Goal: Transaction & Acquisition: Purchase product/service

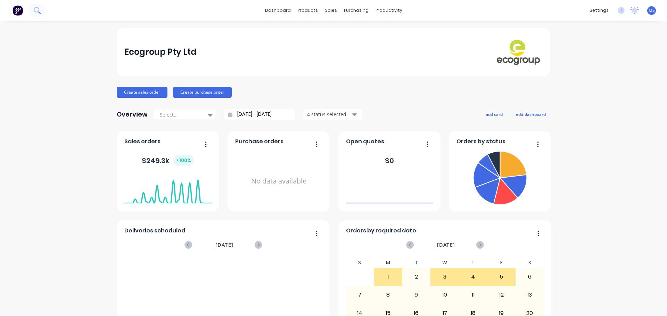
click at [41, 9] on button at bounding box center [36, 10] width 17 height 14
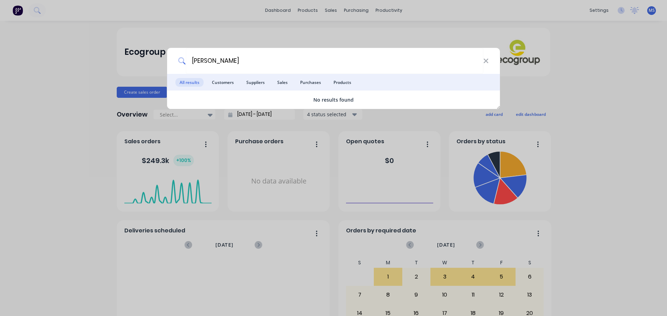
type input "[PERSON_NAME]"
drag, startPoint x: 113, startPoint y: 54, endPoint x: 96, endPoint y: 47, distance: 18.8
click at [113, 54] on div "[PERSON_NAME] All results Customers Suppliers Sales Purchases Products No resul…" at bounding box center [333, 158] width 667 height 316
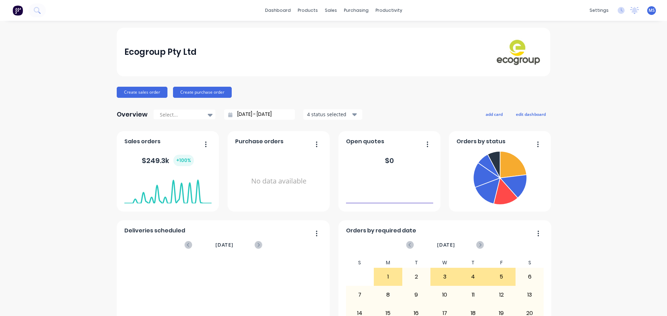
click at [11, 9] on button at bounding box center [17, 10] width 15 height 14
click at [354, 50] on div "Customers" at bounding box center [352, 47] width 25 height 6
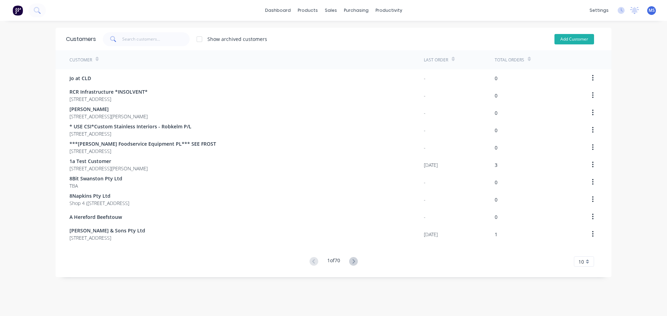
click at [568, 40] on button "Add Customer" at bounding box center [574, 39] width 40 height 10
select select "AU"
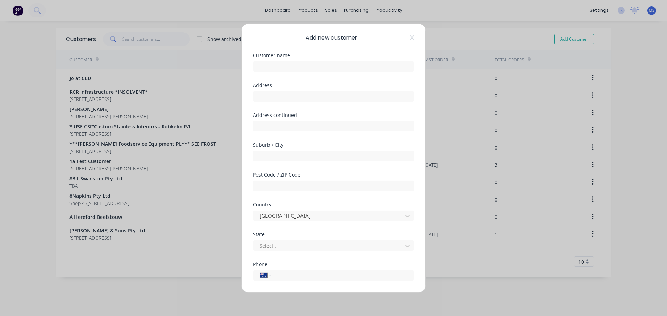
click at [331, 59] on div "Customer name" at bounding box center [333, 62] width 161 height 19
click at [331, 63] on input "text" at bounding box center [333, 66] width 161 height 10
type input "[PERSON_NAME]"
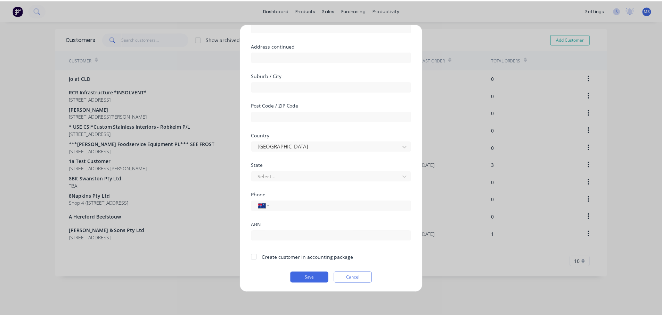
scroll to position [70, 0]
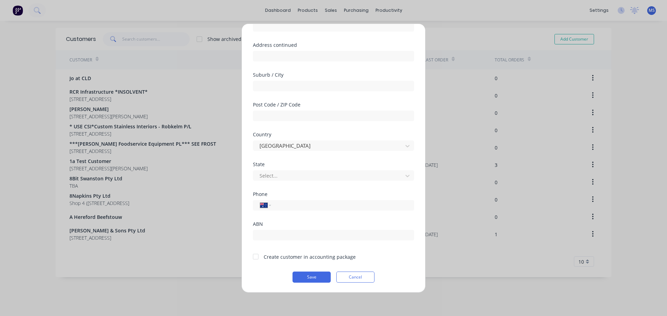
click at [421, 22] on div "Add new customer Customer name [PERSON_NAME] Address Address continued Suburb /…" at bounding box center [333, 158] width 667 height 316
click at [360, 281] on button "Cancel" at bounding box center [355, 277] width 38 height 11
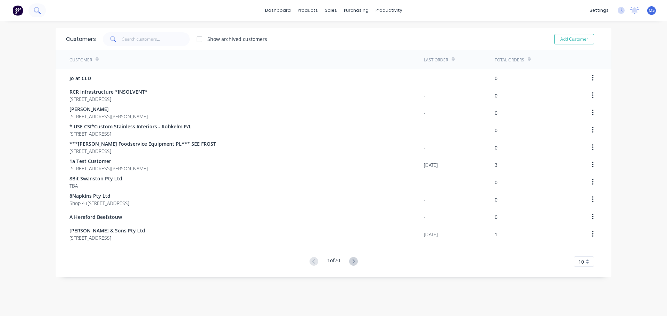
click at [38, 16] on button at bounding box center [36, 10] width 17 height 14
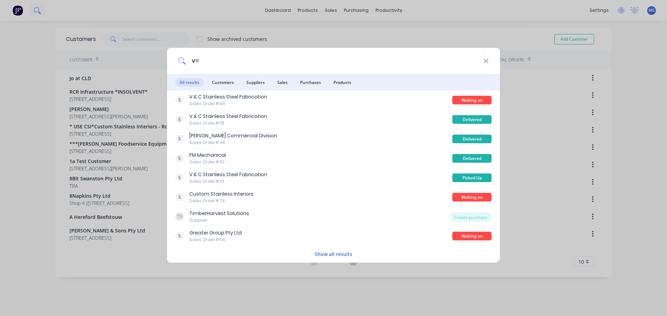
type input "v"
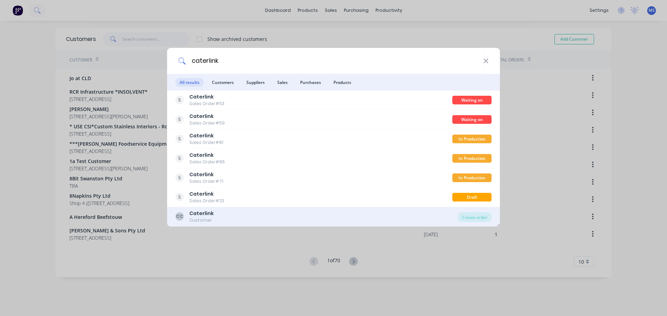
type input "caterlink"
click at [261, 208] on div "CC Caterlink Customer Create order" at bounding box center [333, 216] width 333 height 19
click at [269, 211] on div "CC Caterlink Customer" at bounding box center [316, 217] width 282 height 14
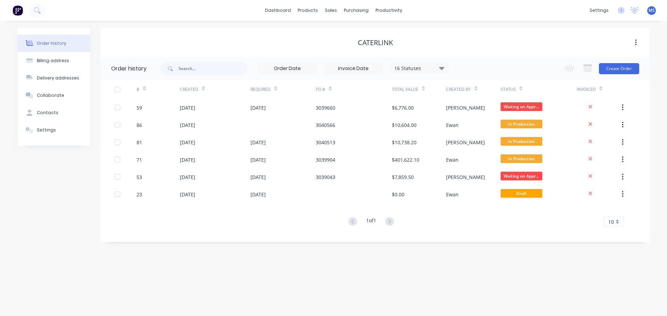
click at [614, 77] on div "Change order status Submitted Waiting on Deposit (Prepaid Customers) Waiting on…" at bounding box center [599, 68] width 79 height 23
click at [614, 72] on button "Create Order" at bounding box center [619, 68] width 40 height 11
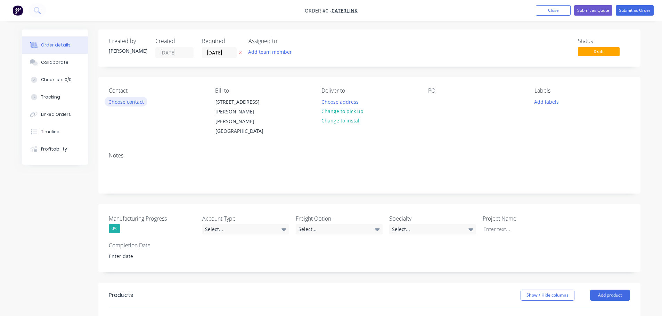
click at [133, 100] on button "Choose contact" at bounding box center [126, 101] width 43 height 9
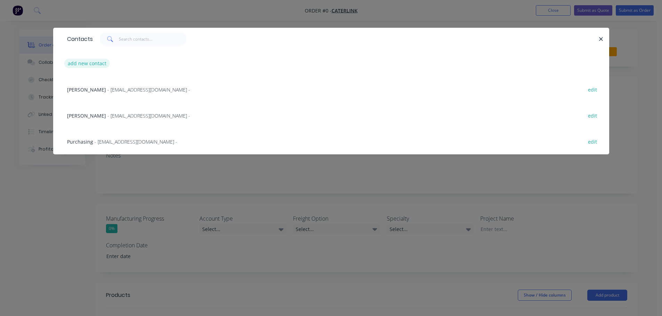
click at [107, 66] on button "add new contact" at bounding box center [87, 63] width 46 height 9
select select "AU"
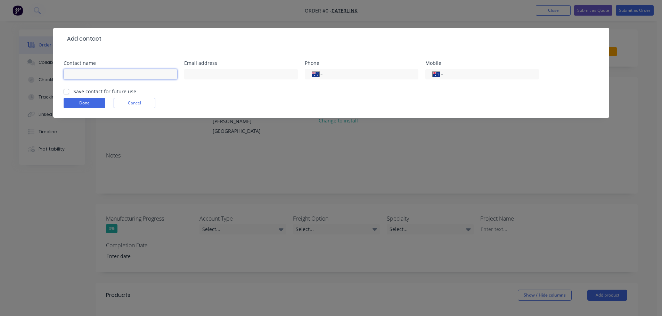
click at [142, 77] on input "text" at bounding box center [121, 74] width 114 height 10
paste input "[PERSON_NAME]"
type input "[PERSON_NAME]"
click at [217, 74] on input "text" at bounding box center [241, 74] width 114 height 10
click at [234, 72] on input "text" at bounding box center [241, 74] width 114 height 10
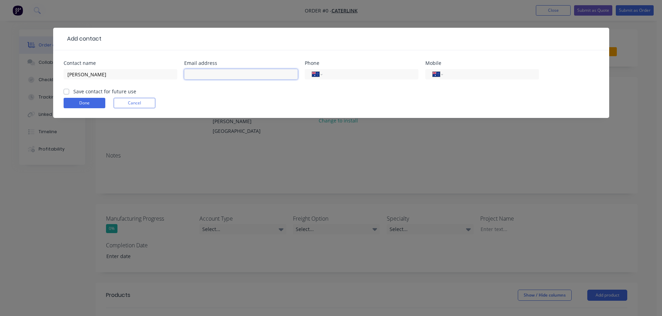
paste input "[PERSON_NAME] <[EMAIL_ADDRESS][DOMAIN_NAME]>"
drag, startPoint x: 215, startPoint y: 75, endPoint x: 172, endPoint y: 75, distance: 43.1
click at [172, 75] on div "Contact name [PERSON_NAME] Email address [PERSON_NAME] Go <[EMAIL_ADDRESS][DOMA…" at bounding box center [331, 74] width 535 height 27
click at [248, 72] on input "[EMAIL_ADDRESS][DOMAIN_NAME]>" at bounding box center [241, 74] width 114 height 10
type input "[EMAIL_ADDRESS][DOMAIN_NAME]"
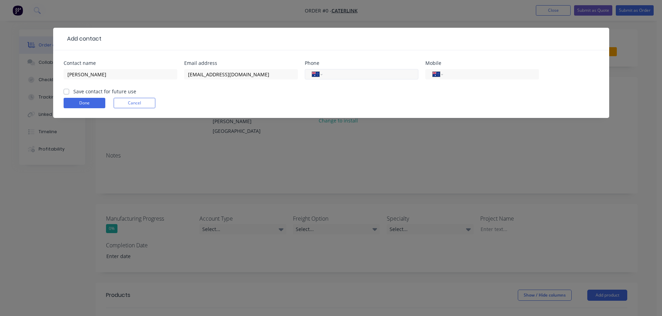
click at [370, 78] on input "tel" at bounding box center [368, 75] width 83 height 8
click at [450, 75] on input "tel" at bounding box center [489, 75] width 83 height 8
click at [357, 78] on input "tel" at bounding box center [368, 75] width 83 height 8
type input "[PHONE_NUMBER]"
click at [359, 100] on div "Done Cancel" at bounding box center [331, 103] width 535 height 10
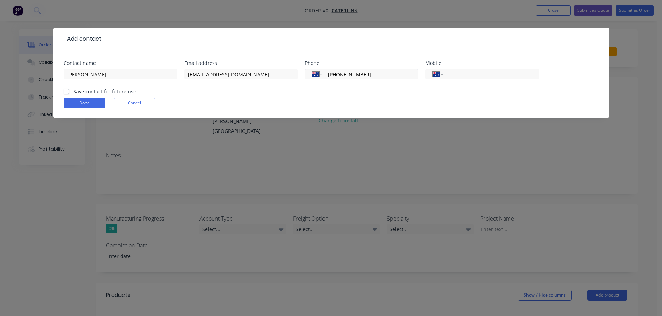
drag, startPoint x: 370, startPoint y: 75, endPoint x: 325, endPoint y: 72, distance: 44.6
click at [325, 72] on div "International [GEOGRAPHIC_DATA] [GEOGRAPHIC_DATA] [GEOGRAPHIC_DATA] [GEOGRAPHIC…" at bounding box center [362, 74] width 114 height 10
click at [424, 21] on div "Add contact Contact name [PERSON_NAME] Email address [EMAIL_ADDRESS][DOMAIN_NAM…" at bounding box center [331, 158] width 662 height 316
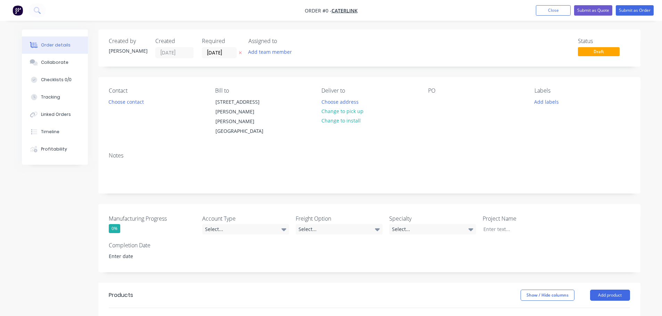
click at [132, 108] on div "Contact Choose contact" at bounding box center [156, 112] width 95 height 49
click at [134, 107] on div "Contact Choose contact" at bounding box center [156, 112] width 95 height 49
click at [134, 103] on button "Choose contact" at bounding box center [126, 101] width 43 height 9
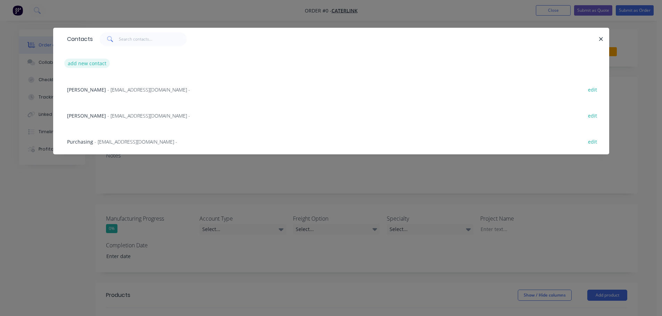
click at [100, 63] on button "add new contact" at bounding box center [87, 63] width 46 height 9
select select "AU"
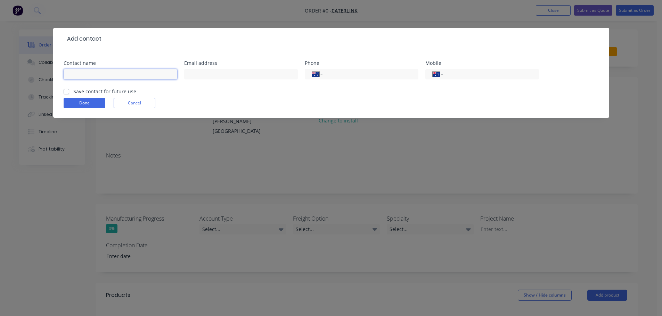
click at [95, 71] on input "text" at bounding box center [121, 74] width 114 height 10
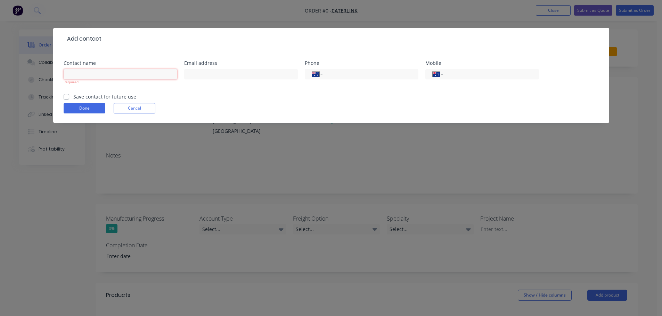
click at [99, 74] on input "text" at bounding box center [121, 74] width 114 height 10
click at [156, 73] on input "v" at bounding box center [121, 74] width 114 height 10
drag, startPoint x: 53, startPoint y: 71, endPoint x: 30, endPoint y: 71, distance: 23.6
click at [30, 71] on div "Add contact Contact name v Required Email address Phone International [GEOGRAPH…" at bounding box center [331, 158] width 662 height 316
paste input "[PERSON_NAME]"
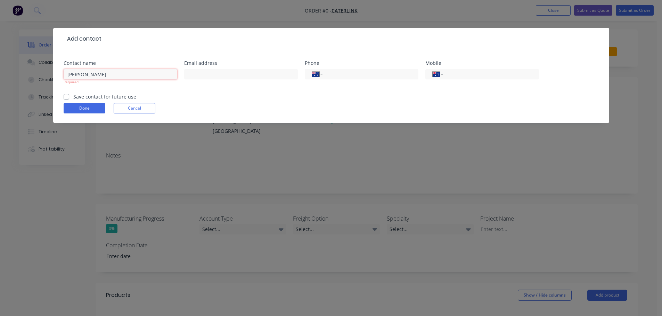
type input "[PERSON_NAME]"
click at [187, 80] on div at bounding box center [241, 77] width 114 height 20
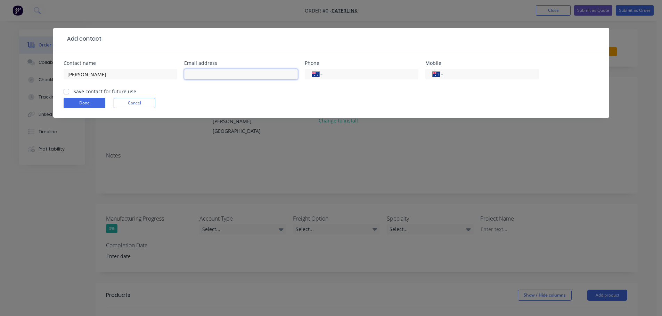
click at [194, 79] on input "text" at bounding box center [241, 74] width 114 height 10
click at [190, 71] on input "text" at bounding box center [241, 74] width 114 height 10
paste input "[PERSON_NAME] <[EMAIL_ADDRESS][DOMAIN_NAME]>"
drag, startPoint x: 215, startPoint y: 75, endPoint x: 168, endPoint y: 75, distance: 46.9
click at [168, 75] on div "Contact name [PERSON_NAME] Email address [PERSON_NAME] Go <[EMAIL_ADDRESS][DOMA…" at bounding box center [331, 74] width 535 height 27
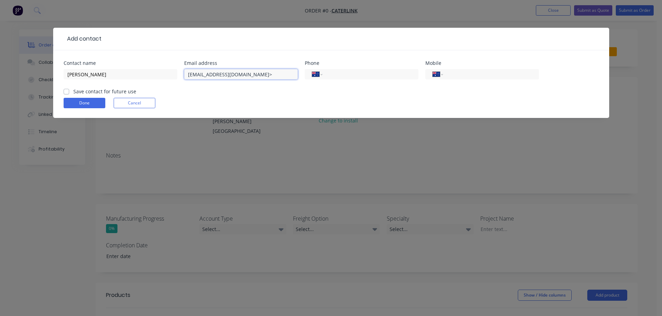
click at [253, 74] on input "[EMAIL_ADDRESS][DOMAIN_NAME]>" at bounding box center [241, 74] width 114 height 10
type input "[EMAIL_ADDRESS][DOMAIN_NAME]"
click at [331, 68] on div "International [GEOGRAPHIC_DATA] [GEOGRAPHIC_DATA] [GEOGRAPHIC_DATA] [GEOGRAPHIC…" at bounding box center [362, 77] width 114 height 20
click at [334, 72] on input "tel" at bounding box center [368, 75] width 83 height 8
type input "[PHONE_NUMBER]"
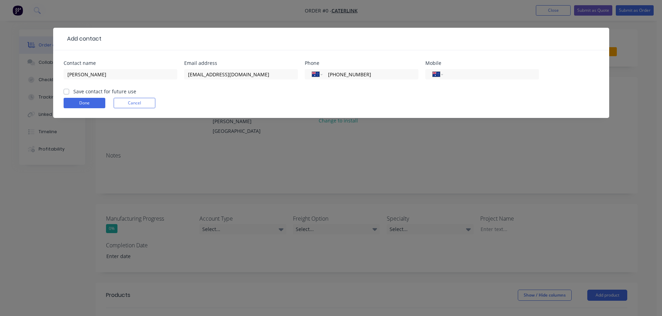
click at [63, 90] on div "Contact name [PERSON_NAME] Email address [EMAIL_ADDRESS][DOMAIN_NAME] Phone Int…" at bounding box center [331, 84] width 556 height 68
click at [73, 92] on label "Save contact for future use" at bounding box center [104, 91] width 63 height 7
click at [65, 92] on input "Save contact for future use" at bounding box center [67, 91] width 6 height 7
checkbox input "true"
click at [80, 101] on button "Done" at bounding box center [85, 103] width 42 height 10
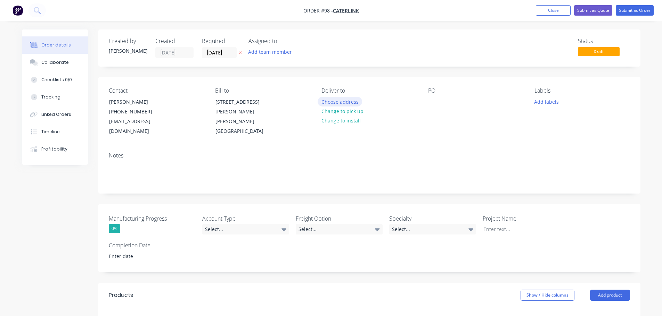
click at [333, 105] on button "Choose address" at bounding box center [339, 101] width 44 height 9
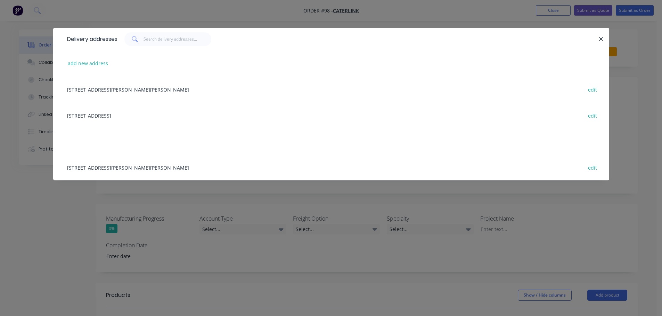
click at [102, 91] on div "[STREET_ADDRESS][PERSON_NAME][PERSON_NAME] edit" at bounding box center [331, 89] width 535 height 26
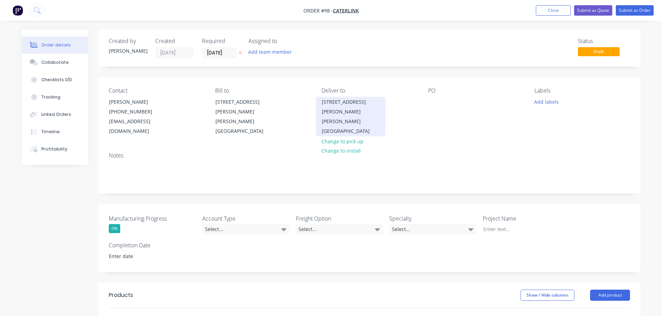
click at [357, 117] on div "[PERSON_NAME][GEOGRAPHIC_DATA]" at bounding box center [351, 126] width 58 height 19
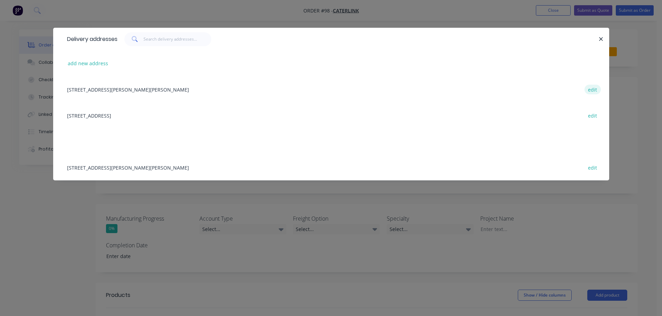
click at [598, 89] on button "edit" at bounding box center [592, 89] width 16 height 9
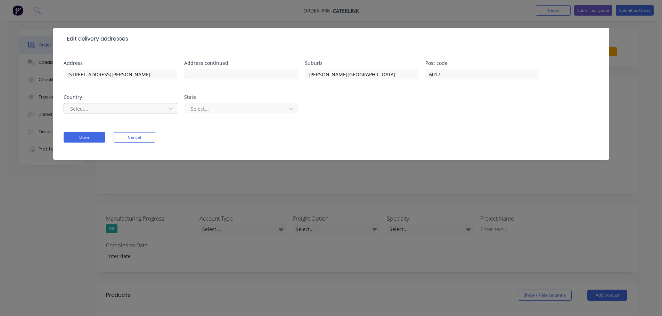
drag, startPoint x: 144, startPoint y: 109, endPoint x: 141, endPoint y: 116, distance: 7.3
click at [144, 110] on div at bounding box center [115, 109] width 93 height 9
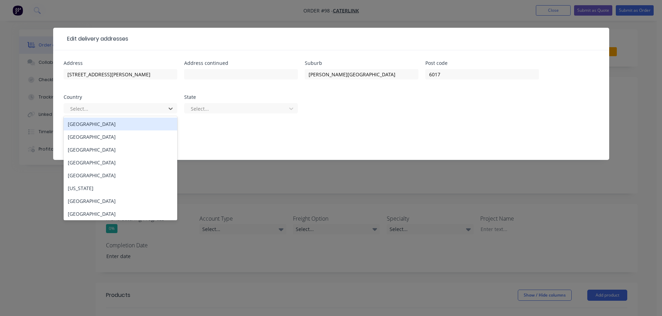
click at [129, 123] on div "[GEOGRAPHIC_DATA]" at bounding box center [121, 124] width 114 height 13
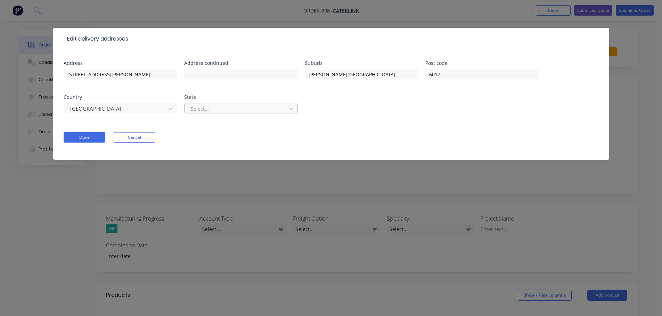
click at [222, 109] on div at bounding box center [236, 109] width 93 height 9
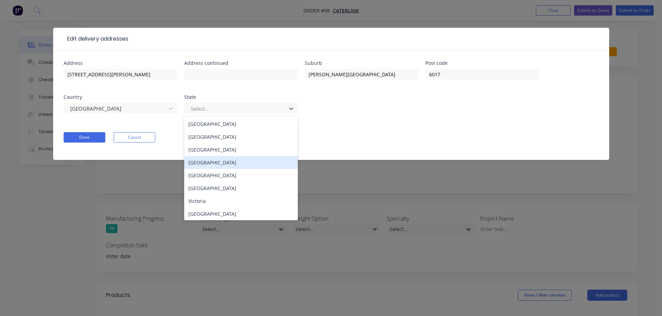
scroll to position [1, 0]
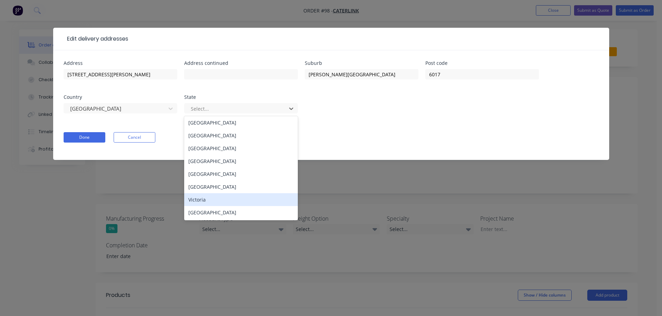
click at [237, 199] on div "Victoria" at bounding box center [241, 199] width 114 height 13
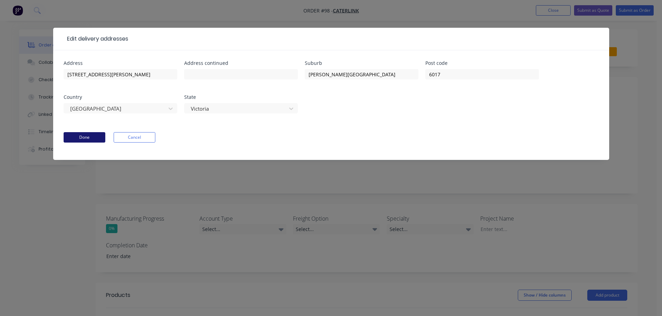
click at [93, 140] on button "Done" at bounding box center [85, 137] width 42 height 10
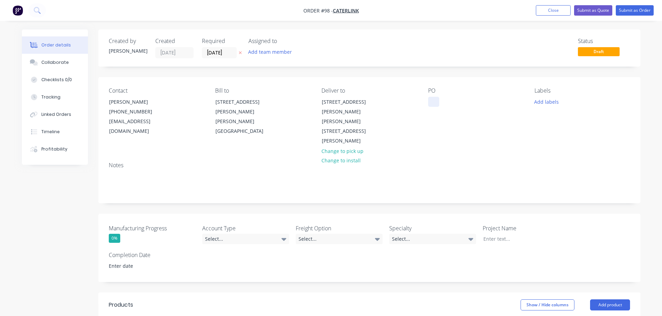
click at [436, 96] on div "PO" at bounding box center [475, 117] width 95 height 59
click at [421, 110] on div "Contact [PERSON_NAME] [PHONE_NUMBER] [EMAIL_ADDRESS][DOMAIN_NAME] Bill to [STRE…" at bounding box center [369, 117] width 542 height 80
click at [432, 106] on div at bounding box center [433, 102] width 11 height 10
click at [432, 104] on div at bounding box center [433, 102] width 11 height 10
paste div
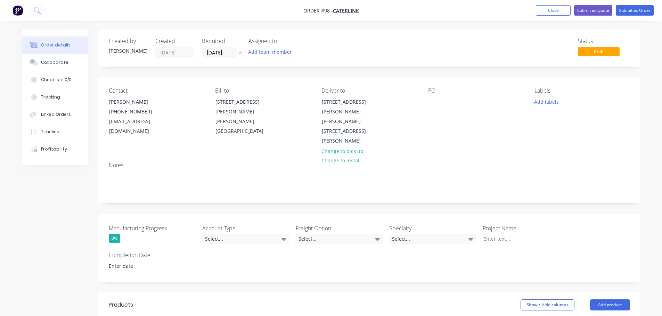
click at [461, 126] on div "PO" at bounding box center [475, 117] width 95 height 59
click at [540, 104] on button "Add labels" at bounding box center [546, 101] width 32 height 9
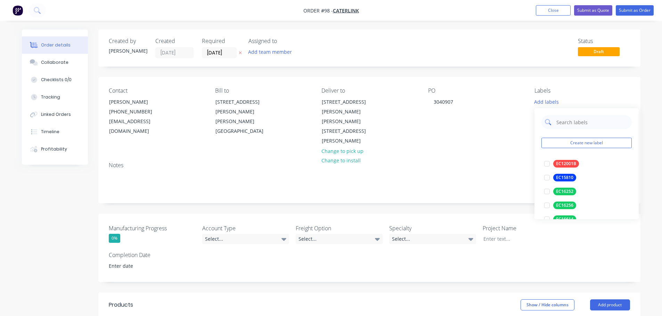
click at [579, 122] on input "text" at bounding box center [591, 122] width 73 height 14
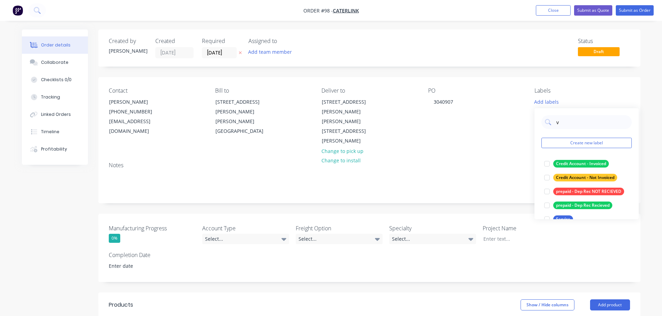
type input "v"
drag, startPoint x: 583, startPoint y: 128, endPoint x: 550, endPoint y: 125, distance: 33.5
click at [550, 125] on div "v" at bounding box center [586, 122] width 90 height 14
click at [587, 142] on button "Create new label" at bounding box center [586, 143] width 90 height 10
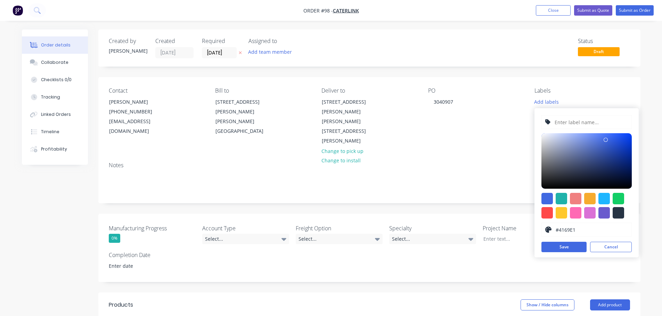
click at [577, 123] on input "text" at bounding box center [591, 122] width 74 height 13
paste input "Baffle Filter quote - Caterlink - Holiday Inn [GEOGRAPHIC_DATA] - [DATE] (003)"
type input "Baffle Filter quote - Caterlink - Holiday Inn [GEOGRAPHIC_DATA] - [DATE] (003)"
click at [614, 196] on div at bounding box center [617, 198] width 11 height 11
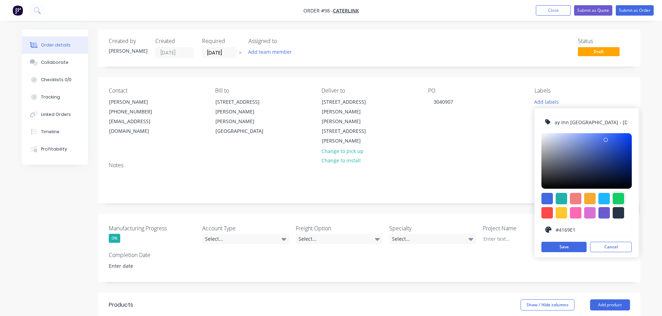
scroll to position [0, 0]
type input "#13CE66"
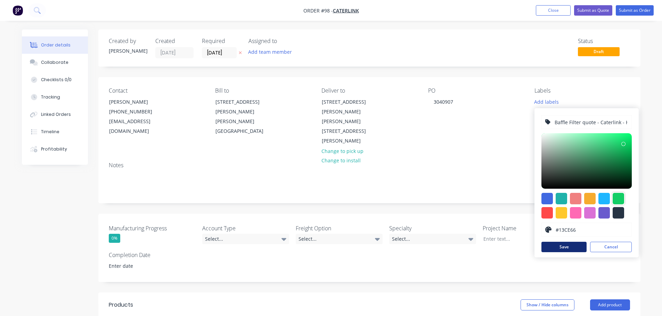
click at [577, 249] on button "Save" at bounding box center [563, 247] width 45 height 10
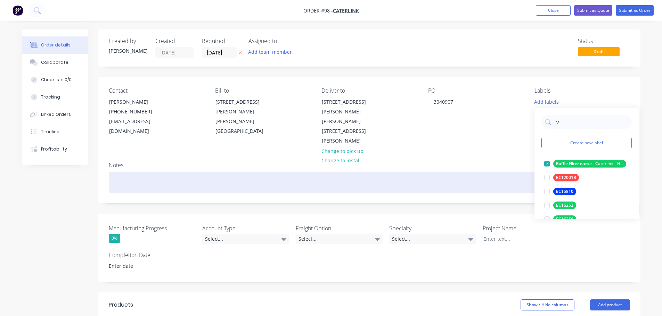
click at [494, 157] on div "Notes" at bounding box center [369, 180] width 542 height 47
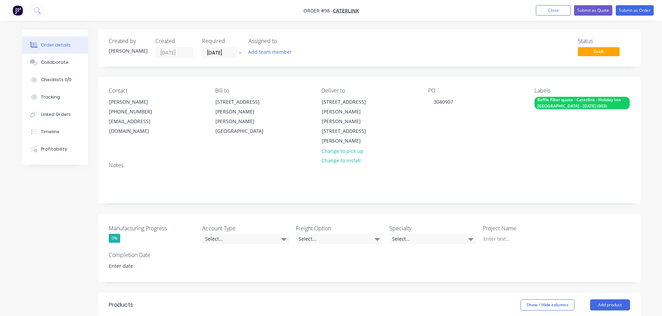
click at [521, 157] on div "Notes" at bounding box center [369, 180] width 542 height 47
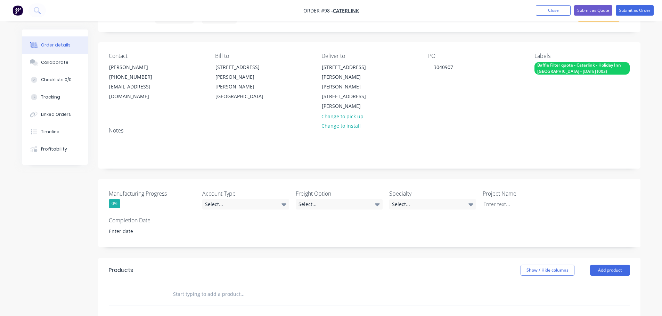
click at [585, 66] on div "Baffle Filter quote - Caterlink - Holiday Inn [GEOGRAPHIC_DATA] - [DATE] (003)" at bounding box center [581, 68] width 95 height 13
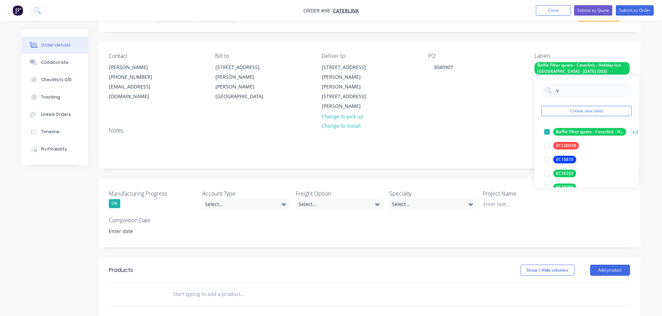
click at [585, 130] on div "Baffle Filter quote - Caterlink - Holiday Inn [GEOGRAPHIC_DATA] - [DATE] (003)" at bounding box center [589, 132] width 73 height 8
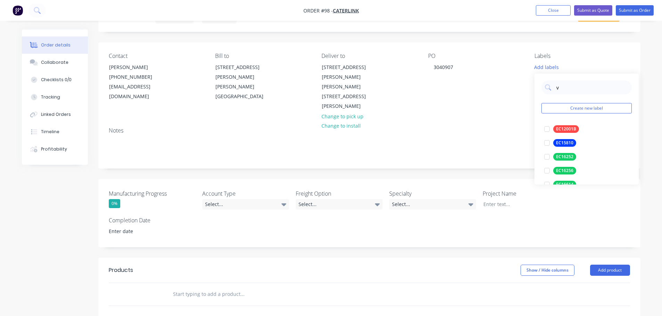
scroll to position [0, 0]
click at [590, 63] on div "Add labels" at bounding box center [581, 66] width 95 height 9
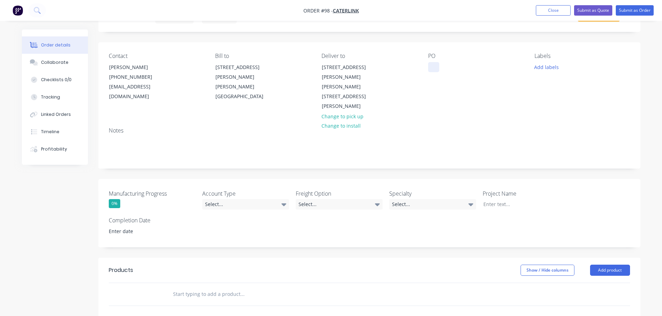
click at [436, 67] on div at bounding box center [433, 67] width 11 height 10
drag, startPoint x: 472, startPoint y: 80, endPoint x: 484, endPoint y: 80, distance: 11.8
click at [472, 80] on div "PO 3040907" at bounding box center [475, 82] width 95 height 59
click at [541, 70] on button "Add labels" at bounding box center [546, 66] width 32 height 9
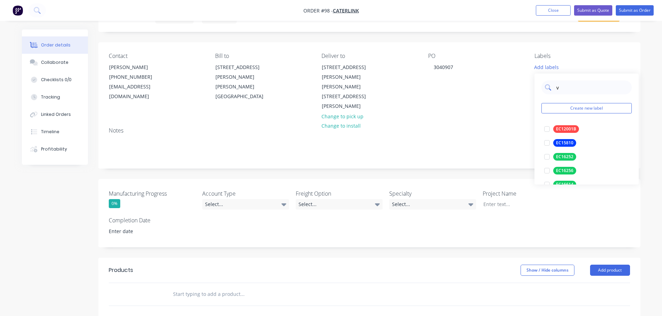
click at [579, 89] on input "v" at bounding box center [591, 88] width 73 height 14
type input "i"
click at [578, 91] on input "text" at bounding box center [591, 88] width 73 height 14
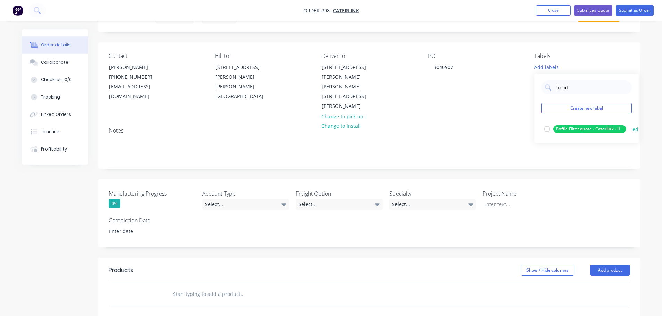
type input "holid"
click at [634, 129] on button "edit" at bounding box center [636, 129] width 9 height 7
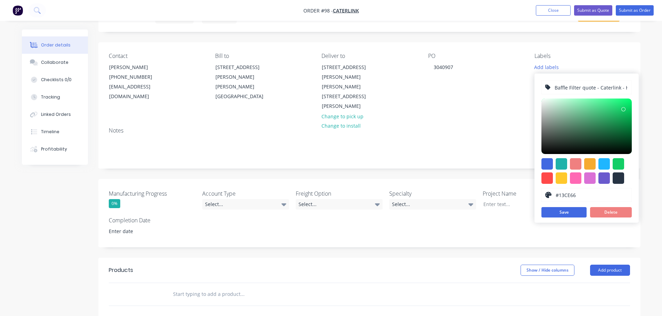
click at [616, 87] on input "Baffle Filter quote - Caterlink - Holiday Inn [GEOGRAPHIC_DATA] - [DATE] (003)" at bounding box center [591, 87] width 74 height 13
type input "Baffle Filter quote - Caterlink - Holiday Inn [GEOGRAPHIC_DATA] - [DATE]"
click at [579, 211] on button "Save" at bounding box center [563, 212] width 45 height 10
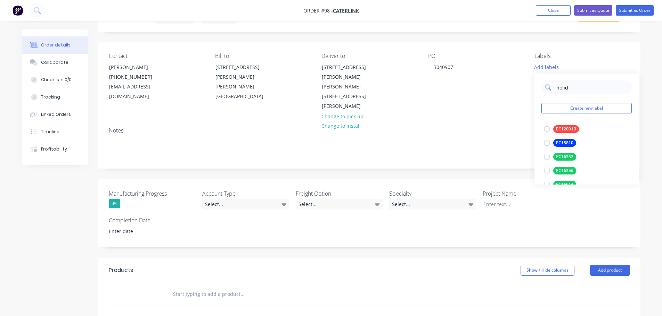
click at [574, 89] on input "holid" at bounding box center [591, 88] width 73 height 14
type input "holida"
click at [550, 132] on div at bounding box center [547, 129] width 14 height 14
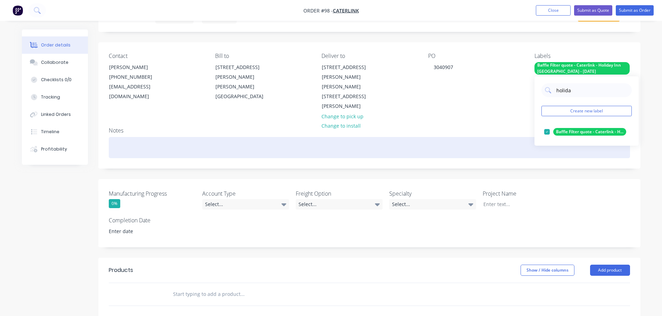
click at [503, 122] on div "Notes" at bounding box center [369, 145] width 542 height 47
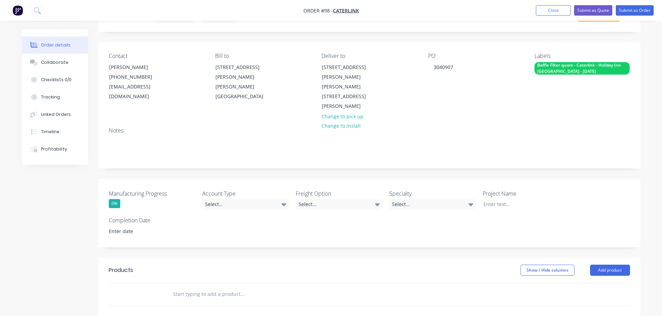
click at [515, 122] on div "Notes" at bounding box center [369, 145] width 542 height 47
click at [225, 199] on div "Select..." at bounding box center [245, 204] width 87 height 10
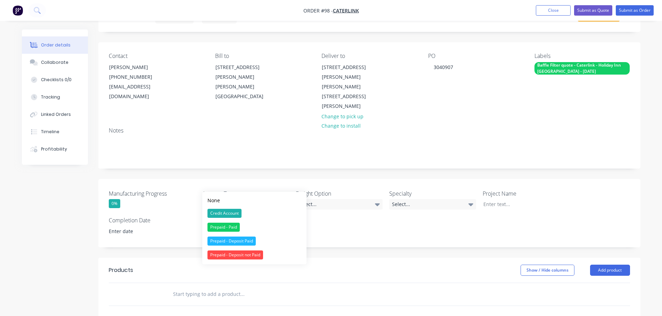
click at [262, 215] on button "Credit Account" at bounding box center [254, 214] width 104 height 14
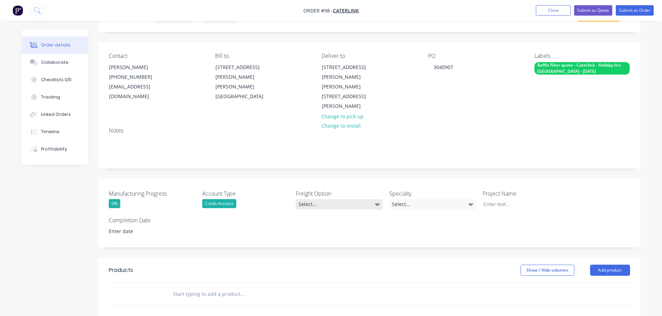
click at [325, 199] on div "Select..." at bounding box center [339, 204] width 87 height 10
click at [320, 210] on div "Ecocanopy to organise" at bounding box center [325, 213] width 49 height 9
click at [398, 199] on div "Select..." at bounding box center [432, 204] width 87 height 10
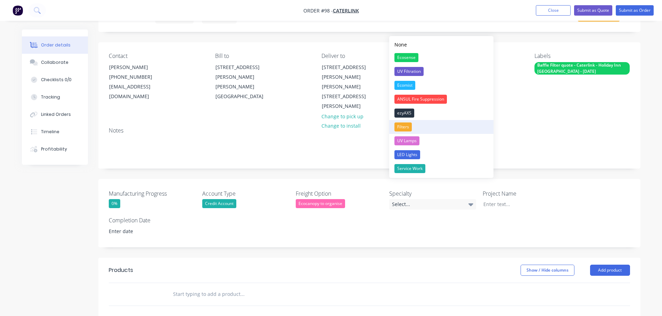
click at [404, 123] on div "Filters" at bounding box center [402, 127] width 17 height 9
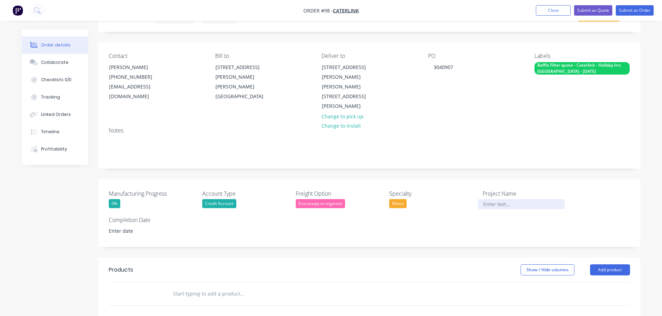
drag, startPoint x: 485, startPoint y: 183, endPoint x: 495, endPoint y: 183, distance: 9.7
click at [485, 199] on div at bounding box center [521, 204] width 87 height 10
drag, startPoint x: 489, startPoint y: 183, endPoint x: 514, endPoint y: 189, distance: 25.7
click at [489, 199] on div at bounding box center [521, 204] width 87 height 10
paste div
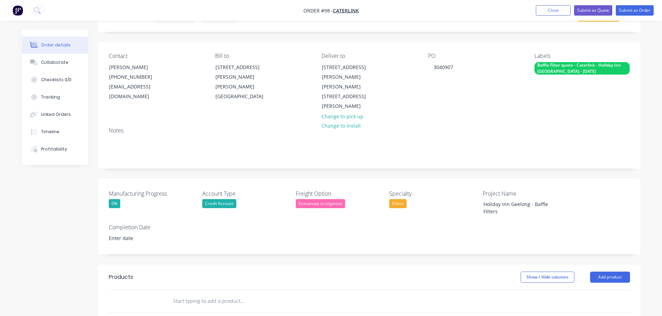
click at [517, 207] on div "Manufacturing Progress 0% Account Type Credit Account Freight Option Ecocanopy …" at bounding box center [369, 216] width 542 height 75
drag, startPoint x: 498, startPoint y: 189, endPoint x: 469, endPoint y: 183, distance: 29.7
click at [469, 183] on div "Manufacturing Progress 0% Account Type Credit Account Freight Option Ecocanopy …" at bounding box center [369, 216] width 542 height 75
copy div "Holiday Inn Geelong - Baffle Filters"
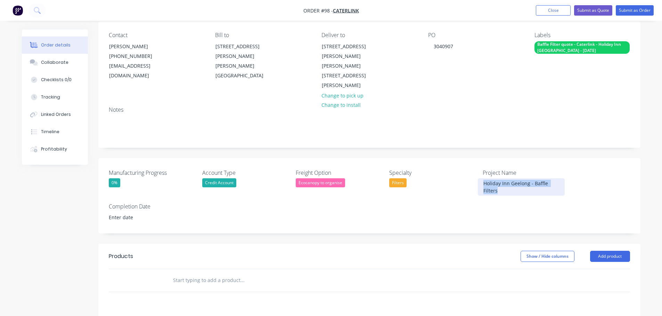
scroll to position [139, 0]
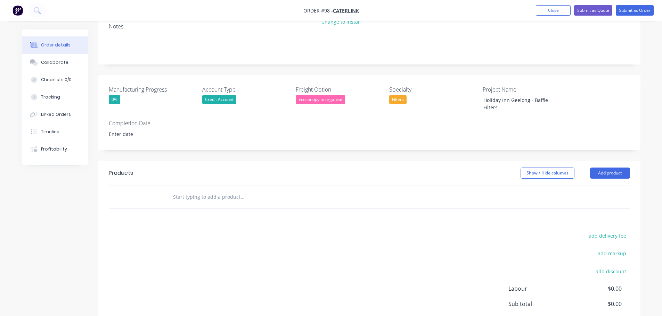
click at [392, 122] on div "Manufacturing Progress 0% Account Type Credit Account Freight Option Ecocanopy …" at bounding box center [369, 112] width 542 height 75
drag, startPoint x: 209, startPoint y: 176, endPoint x: 230, endPoint y: 173, distance: 21.0
click at [209, 190] on input "text" at bounding box center [242, 197] width 139 height 14
click at [612, 161] on header "Products Show / Hide columns Add product" at bounding box center [369, 173] width 542 height 25
click at [608, 168] on button "Add product" at bounding box center [610, 173] width 40 height 11
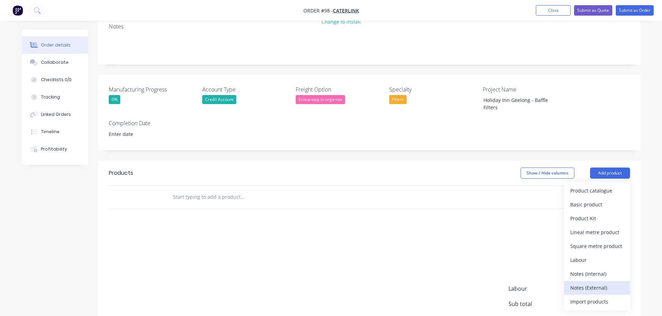
drag, startPoint x: 591, startPoint y: 259, endPoint x: 590, endPoint y: 266, distance: 7.0
click at [590, 266] on div "Product catalogue Basic product Product Kit Lineal metre product Square metre p…" at bounding box center [597, 246] width 66 height 129
click at [590, 283] on div "Notes (External)" at bounding box center [596, 288] width 53 height 10
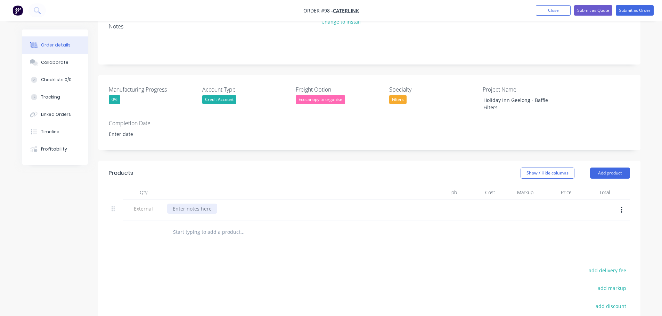
click at [188, 204] on div at bounding box center [192, 209] width 50 height 10
click at [592, 168] on button "Add product" at bounding box center [610, 173] width 40 height 11
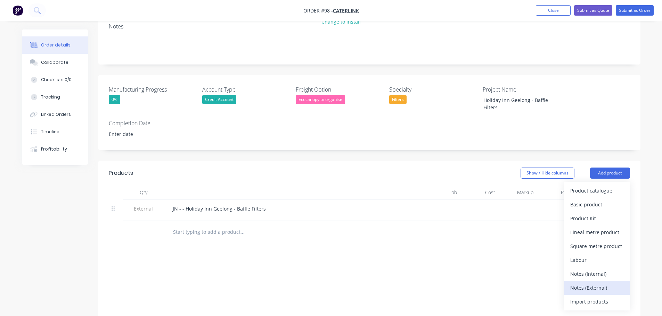
click at [602, 283] on div "Notes (External)" at bounding box center [596, 288] width 53 height 10
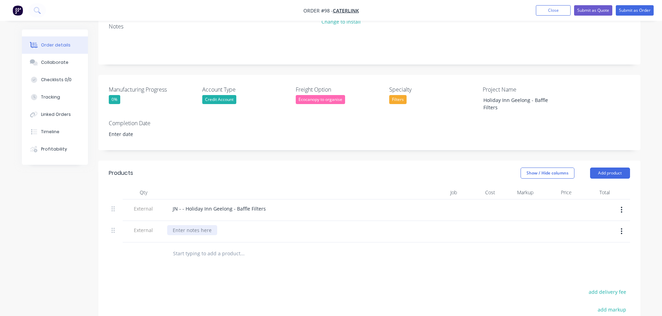
click at [184, 225] on div at bounding box center [192, 230] width 50 height 10
paste div
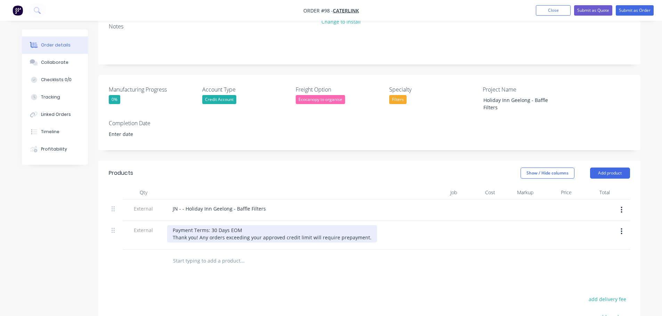
click at [362, 225] on div "Payment Terms: 30 Days EOM Thank you! Any orders exceeding your approved credit…" at bounding box center [272, 233] width 210 height 17
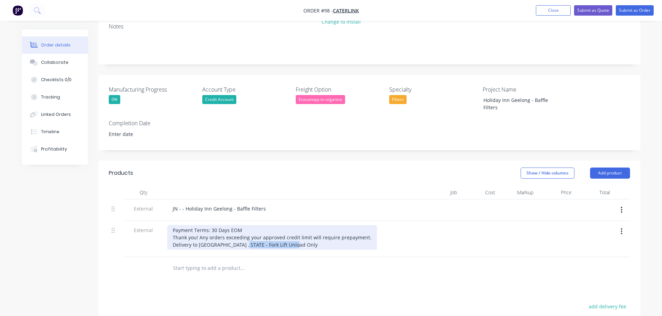
drag, startPoint x: 296, startPoint y: 223, endPoint x: 241, endPoint y: 232, distance: 55.2
click at [241, 232] on div "Payment Terms: 30 Days EOM Thank you! Any orders exceeding your approved credit…" at bounding box center [285, 239] width 243 height 36
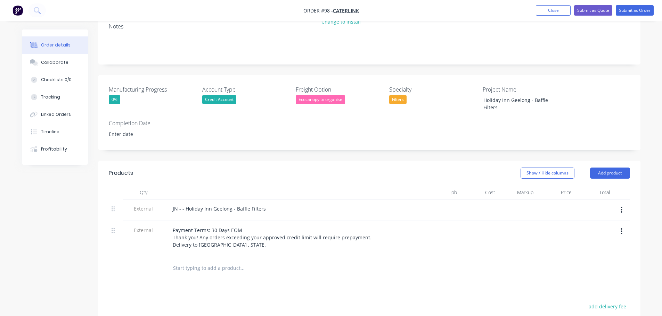
click at [268, 263] on div "Products Show / Hide columns Add product Qty Job Cost Markup Price Total Extern…" at bounding box center [369, 304] width 542 height 286
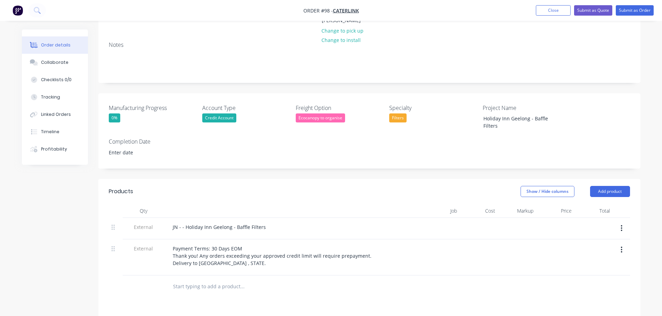
scroll to position [104, 0]
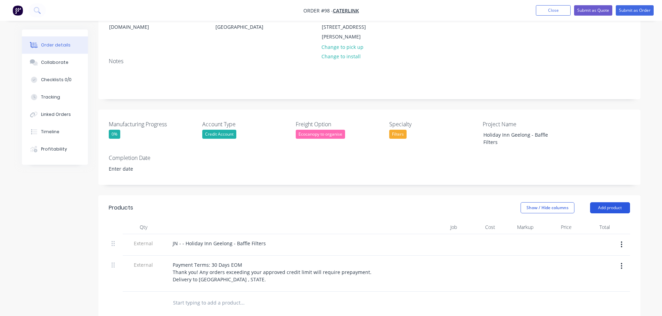
click at [610, 202] on button "Add product" at bounding box center [610, 207] width 40 height 11
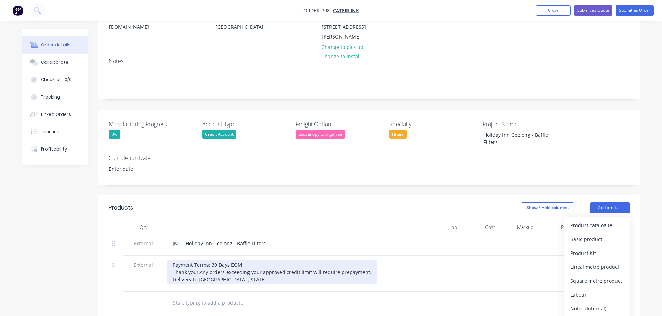
click at [240, 260] on div "Payment Terms: 30 Days EOM Thank you! Any orders exceeding your approved credit…" at bounding box center [272, 272] width 210 height 25
click at [220, 261] on div "Payment Terms: 30 Days EOM Thank you! Any orders exceeding your approved credit…" at bounding box center [272, 272] width 210 height 25
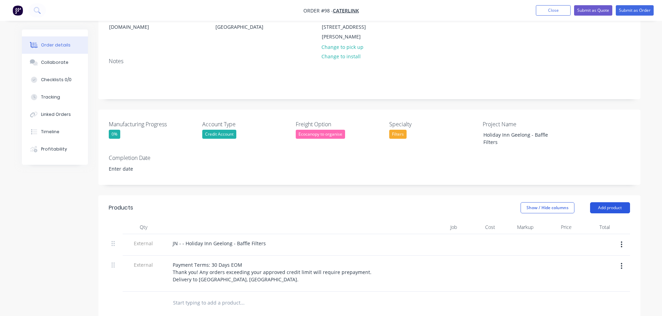
click at [600, 202] on button "Add product" at bounding box center [610, 207] width 40 height 11
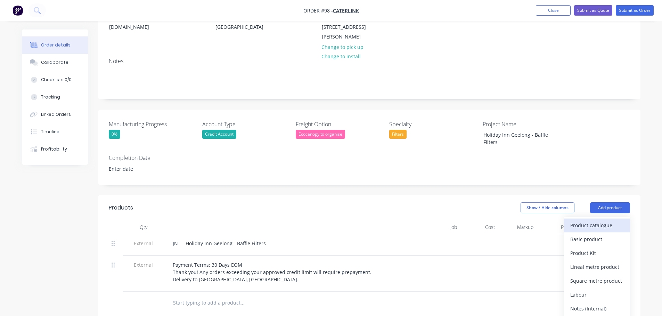
click at [588, 221] on div "Product catalogue" at bounding box center [596, 226] width 53 height 10
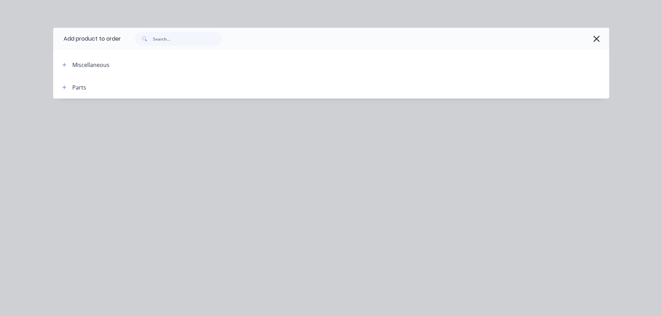
drag, startPoint x: 78, startPoint y: 86, endPoint x: 71, endPoint y: 91, distance: 8.8
click at [77, 86] on div "Parts" at bounding box center [79, 87] width 14 height 8
click at [67, 91] on span at bounding box center [64, 87] width 9 height 9
click at [65, 90] on button "button" at bounding box center [64, 87] width 9 height 9
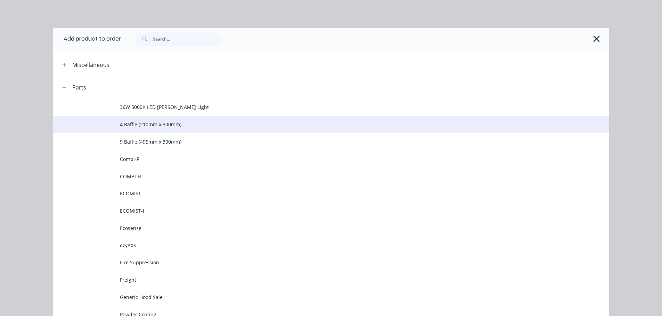
click at [150, 127] on span "4 Baffle (210mm x 300mm)" at bounding box center [315, 124] width 391 height 7
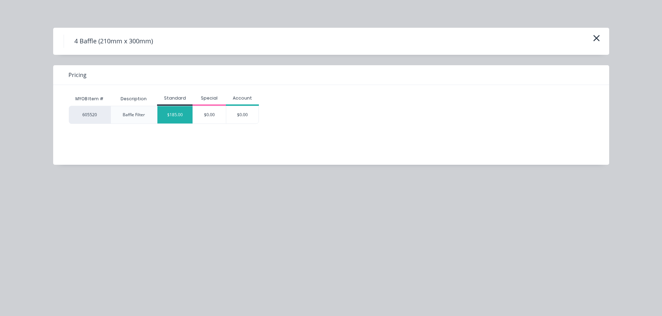
click at [188, 114] on div "$185.00" at bounding box center [174, 114] width 35 height 17
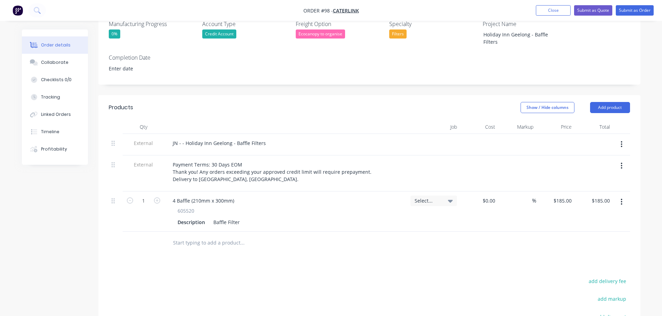
scroll to position [208, 0]
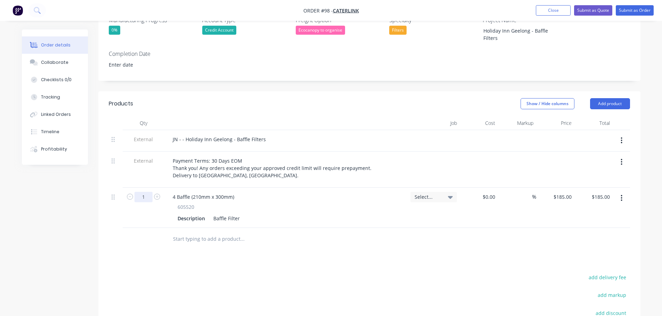
click at [142, 192] on input "1" at bounding box center [143, 197] width 18 height 10
type input "14"
type input "$2,590.00"
click at [329, 244] on div "Products Show / Hide columns Add product Qty Job Cost Markup Price Total Extern…" at bounding box center [369, 254] width 542 height 326
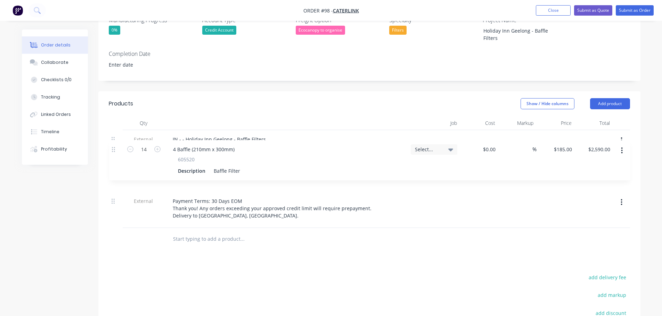
drag, startPoint x: 115, startPoint y: 180, endPoint x: 115, endPoint y: 149, distance: 30.2
click at [116, 149] on div "External JN - - Holiday Inn Geelong - Baffle Filters External Payment Terms: 30…" at bounding box center [369, 179] width 521 height 98
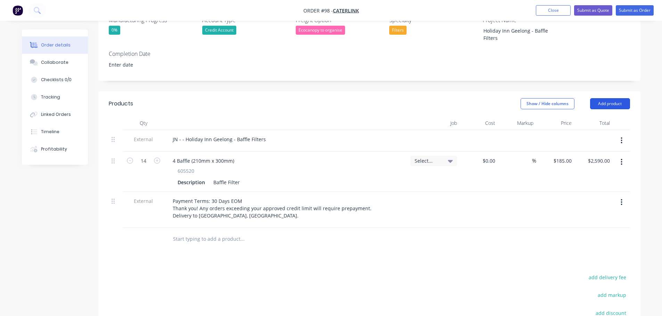
click at [604, 98] on button "Add product" at bounding box center [610, 103] width 40 height 11
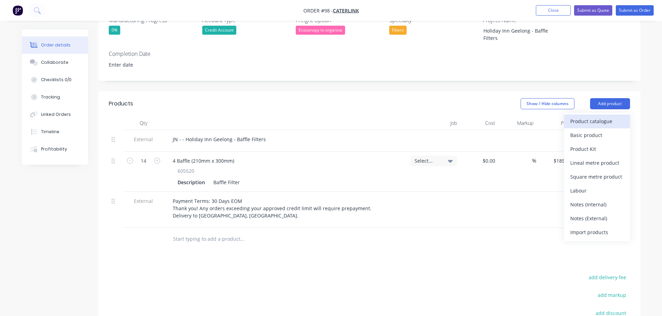
click at [603, 116] on div "Product catalogue" at bounding box center [596, 121] width 53 height 10
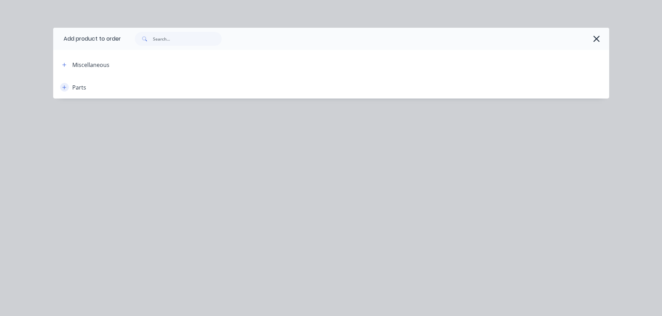
click at [67, 88] on button "button" at bounding box center [64, 87] width 9 height 9
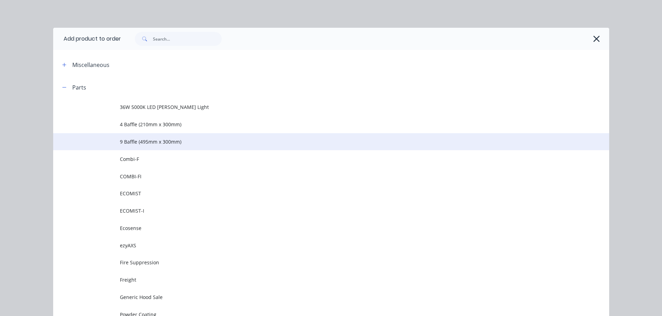
click at [145, 140] on span "9 Baffle (495mm x 300mm)" at bounding box center [315, 141] width 391 height 7
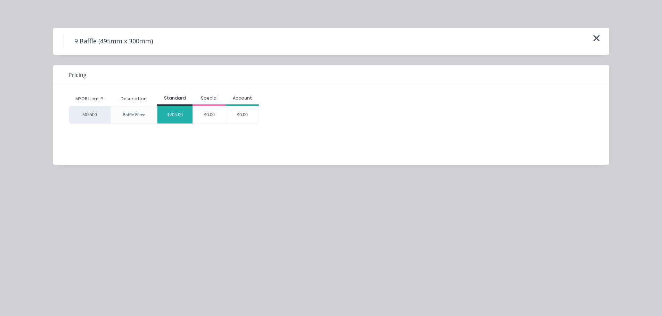
click at [167, 116] on div "$205.00" at bounding box center [174, 114] width 35 height 17
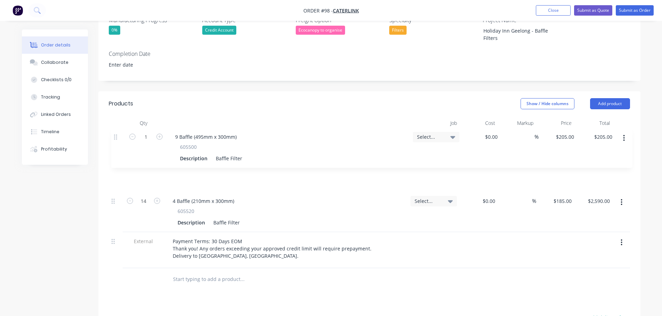
drag, startPoint x: 113, startPoint y: 217, endPoint x: 115, endPoint y: 138, distance: 79.2
click at [115, 138] on div "External JN - - Holiday Inn Geelong - Baffle Filters 14 4 Baffle (210mm x 300mm…" at bounding box center [369, 199] width 521 height 138
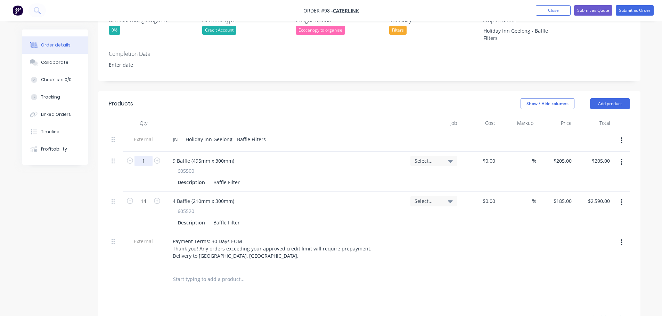
click at [140, 156] on input "1" at bounding box center [143, 161] width 18 height 10
type input "28"
type input "$5,740.00"
click at [521, 280] on div "Products Show / Hide columns Add product Qty Job Cost Markup Price Total Extern…" at bounding box center [369, 274] width 542 height 366
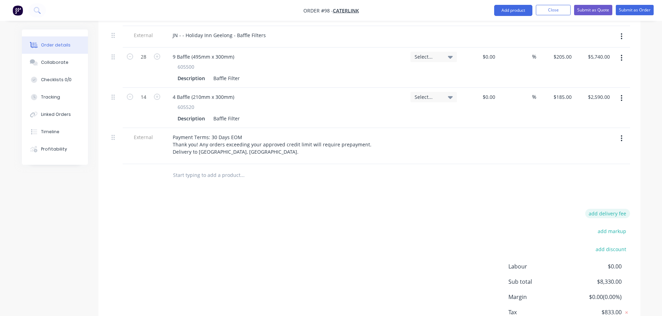
click at [606, 209] on button "add delivery fee" at bounding box center [607, 213] width 45 height 9
type input "128"
click at [597, 179] on div "Products Show / Hide columns Add product Qty Job Cost Markup Price Total Extern…" at bounding box center [369, 169] width 542 height 365
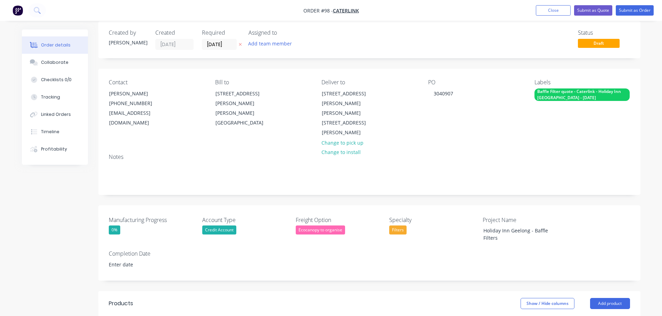
scroll to position [0, 0]
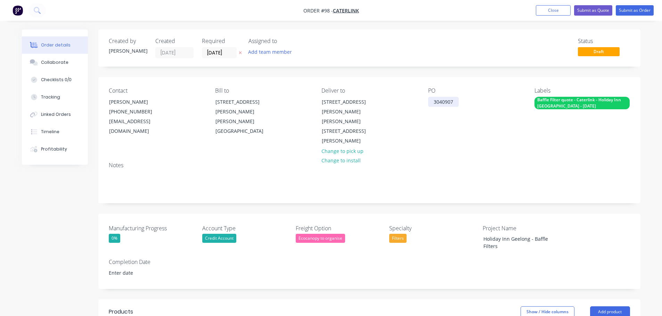
drag, startPoint x: 435, startPoint y: 106, endPoint x: 432, endPoint y: 111, distance: 5.9
click at [435, 106] on div "3040907" at bounding box center [443, 102] width 31 height 10
click at [437, 115] on div "PO 3040907" at bounding box center [475, 117] width 95 height 59
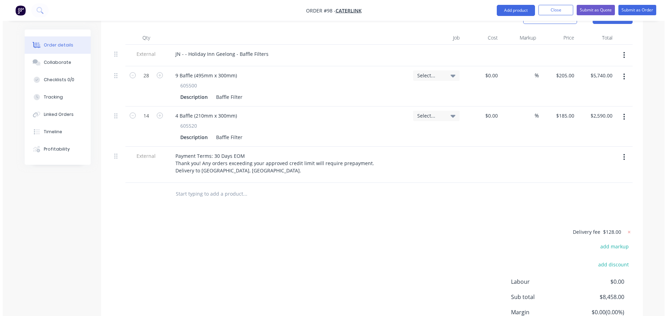
scroll to position [278, 0]
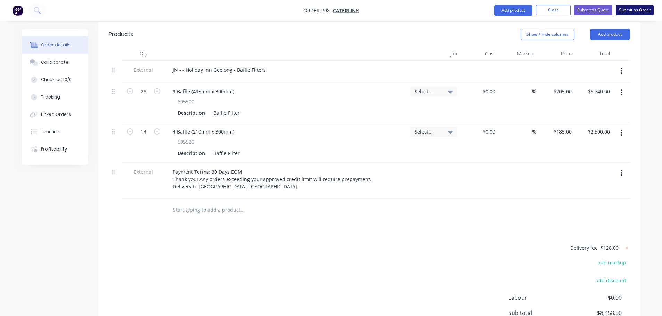
click at [635, 5] on button "Submit as Order" at bounding box center [634, 10] width 38 height 10
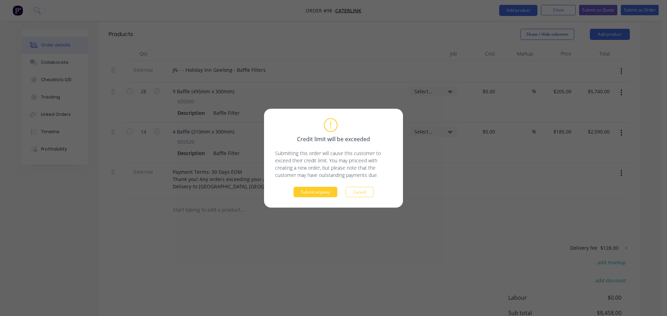
click at [322, 190] on button "Submit anyway" at bounding box center [315, 192] width 44 height 10
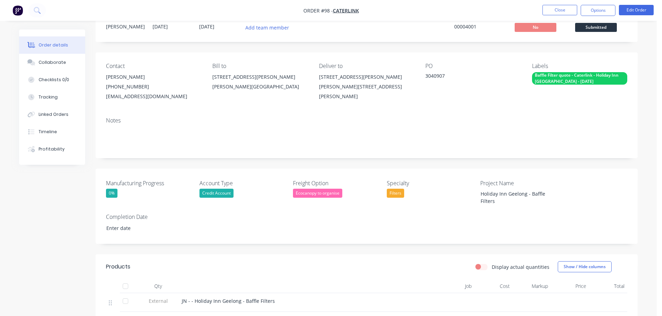
scroll to position [0, 0]
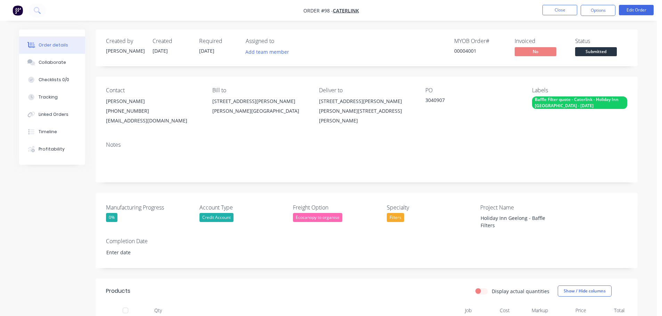
click at [22, 11] on img "button" at bounding box center [18, 10] width 10 height 10
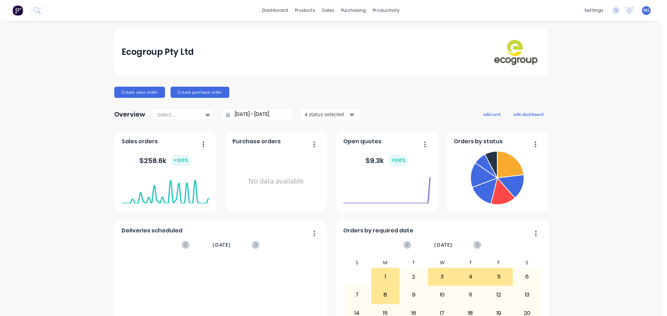
click at [439, 37] on div "Ecogroup Pty Ltd" at bounding box center [330, 52] width 433 height 49
click at [48, 14] on div "dashboard products sales purchasing productivity dashboard products Product Cat…" at bounding box center [331, 10] width 662 height 21
drag, startPoint x: 48, startPoint y: 13, endPoint x: 38, endPoint y: 14, distance: 9.4
click at [45, 13] on div "dashboard products sales purchasing productivity dashboard products Product Cat…" at bounding box center [331, 10] width 662 height 21
click at [38, 13] on icon at bounding box center [37, 10] width 7 height 7
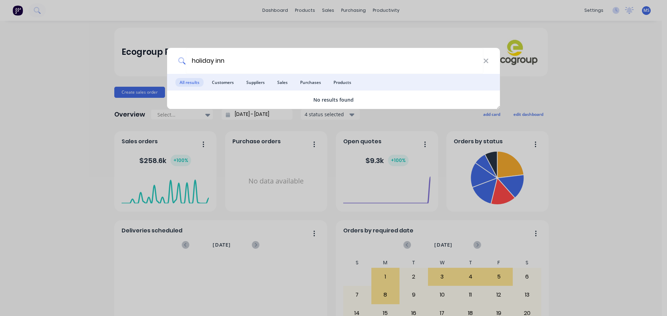
drag, startPoint x: 216, startPoint y: 63, endPoint x: 156, endPoint y: 59, distance: 60.2
click at [156, 59] on div "holiday inn All results Customers Suppliers Sales Purchases Products No results…" at bounding box center [333, 158] width 667 height 316
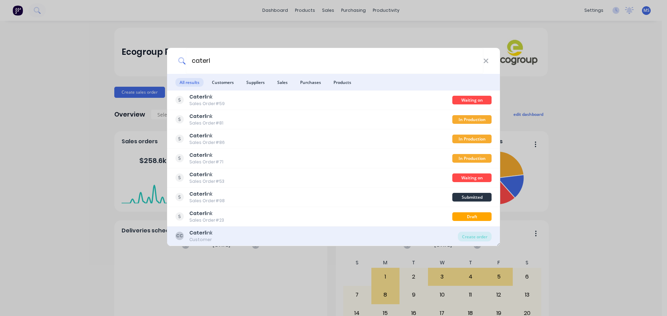
type input "caterl"
click at [280, 241] on div "CC Caterl ink Customer" at bounding box center [316, 237] width 282 height 14
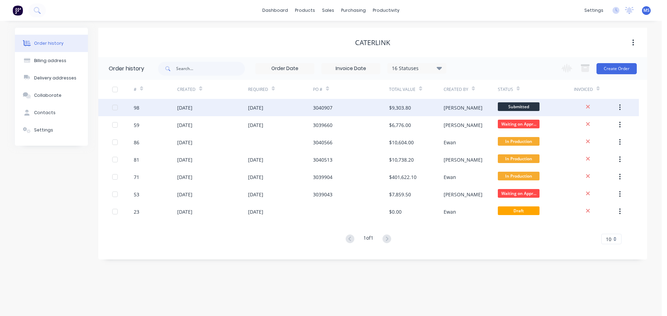
click at [190, 114] on div "[DATE]" at bounding box center [212, 107] width 71 height 17
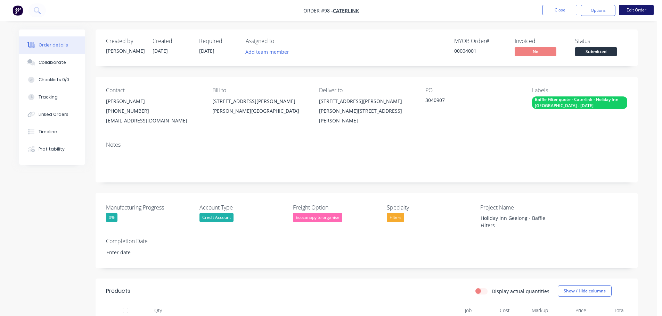
click at [633, 13] on button "Edit Order" at bounding box center [636, 10] width 35 height 10
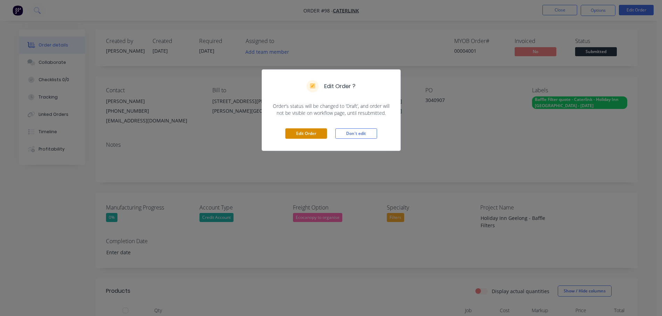
click at [314, 133] on button "Edit Order" at bounding box center [306, 134] width 42 height 10
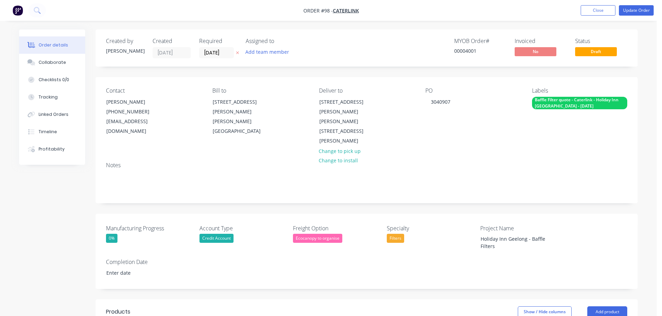
click at [467, 51] on div "00004001" at bounding box center [480, 50] width 52 height 7
drag, startPoint x: 476, startPoint y: 51, endPoint x: 465, endPoint y: 53, distance: 11.2
click at [465, 53] on div "00004001" at bounding box center [480, 50] width 52 height 7
copy div "4001"
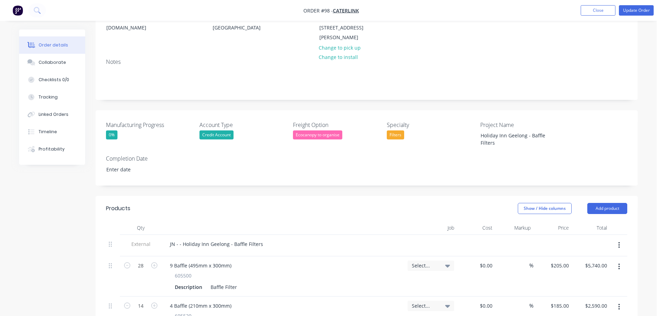
scroll to position [104, 0]
click at [178, 239] on div "JN - - Holiday Inn Geelong - Baffle Filters" at bounding box center [216, 244] width 104 height 10
click at [238, 199] on header "Products Show / Hide columns Add product" at bounding box center [367, 208] width 542 height 25
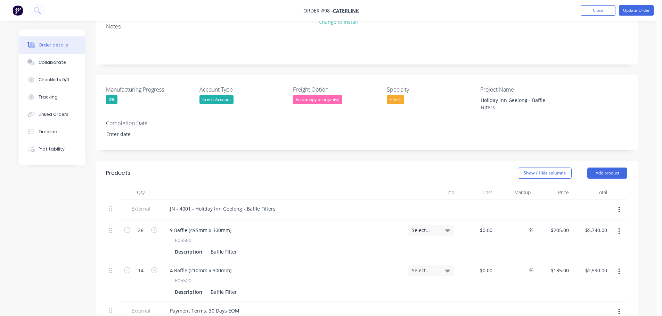
click at [429, 227] on span "Select..." at bounding box center [425, 230] width 26 height 7
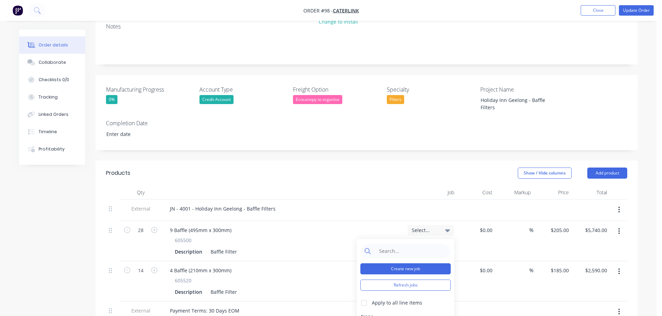
click at [417, 264] on button "Create new job" at bounding box center [405, 269] width 90 height 11
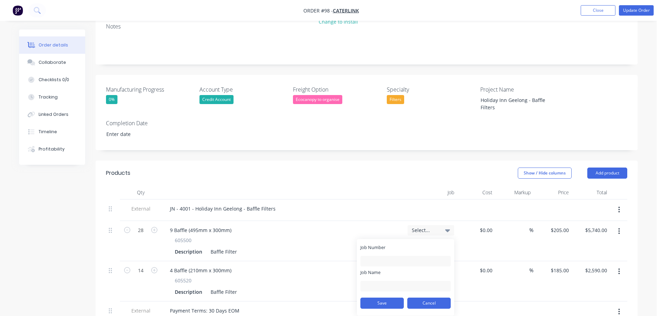
click at [416, 298] on button "Cancel" at bounding box center [428, 303] width 43 height 11
click at [398, 204] on div "JN - 4001 - Holiday Inn Geelong - Baffle Filters" at bounding box center [283, 209] width 238 height 10
click at [406, 221] on div "Select..." at bounding box center [431, 241] width 52 height 40
click at [410, 225] on div "Select..." at bounding box center [430, 230] width 47 height 10
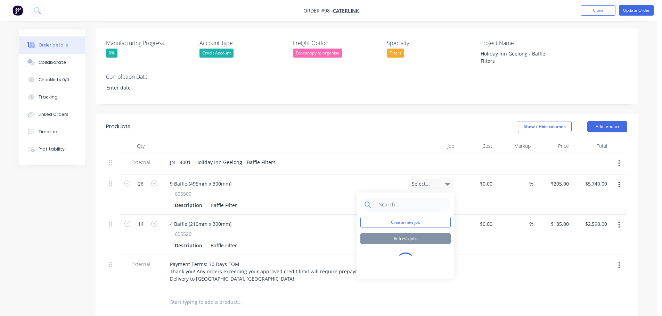
scroll to position [243, 0]
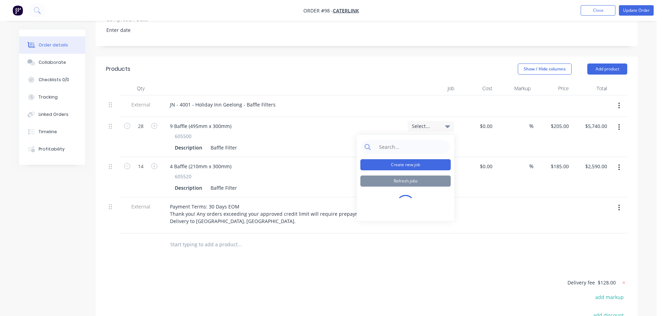
click at [391, 159] on button "Create new job" at bounding box center [405, 164] width 90 height 11
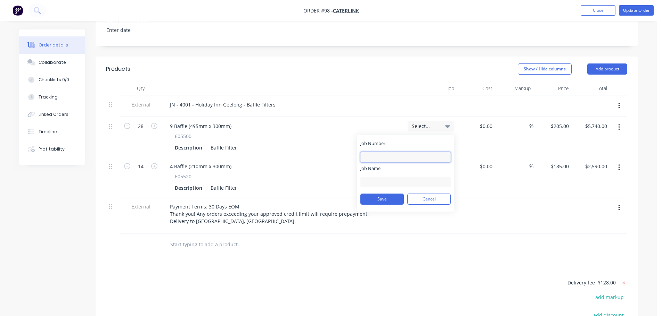
click at [391, 152] on input "Job Number" at bounding box center [405, 157] width 90 height 10
paste input "4001"
type input "4001"
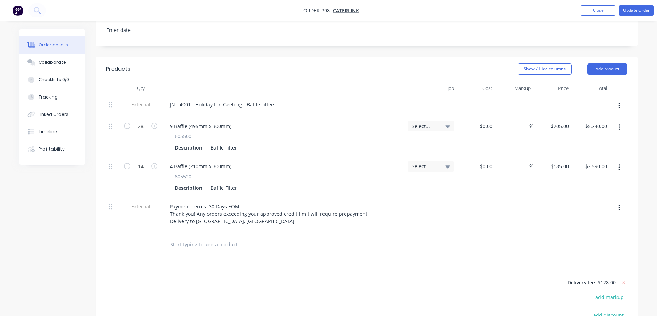
drag, startPoint x: 240, startPoint y: 74, endPoint x: 303, endPoint y: 88, distance: 64.6
click at [243, 82] on div "Qty Job Cost Markup Price Total External JN - 4001 - Holiday Inn Geelong - Baff…" at bounding box center [366, 158] width 521 height 152
drag, startPoint x: 252, startPoint y: 90, endPoint x: 244, endPoint y: 90, distance: 8.3
click at [252, 100] on div "JN - 4001 - Holiday Inn Geelong - Baffle Filters" at bounding box center [222, 105] width 117 height 10
click at [200, 100] on div "JN - 4001 - Holiday Inn Geelong - Baffle Filters" at bounding box center [222, 105] width 117 height 10
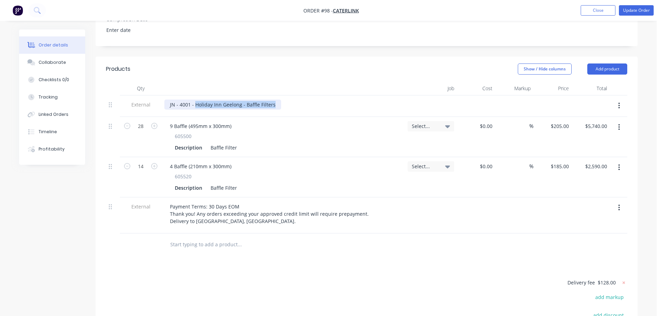
drag, startPoint x: 194, startPoint y: 86, endPoint x: 303, endPoint y: 90, distance: 109.1
click at [303, 100] on div "JN - 4001 - Holiday Inn Geelong - Baffle Filters" at bounding box center [283, 105] width 238 height 10
copy div "Holiday Inn Geelong - Baffle Filters"
click at [441, 117] on div "Select..." at bounding box center [431, 137] width 52 height 40
click at [439, 121] on div "Select..." at bounding box center [430, 126] width 47 height 10
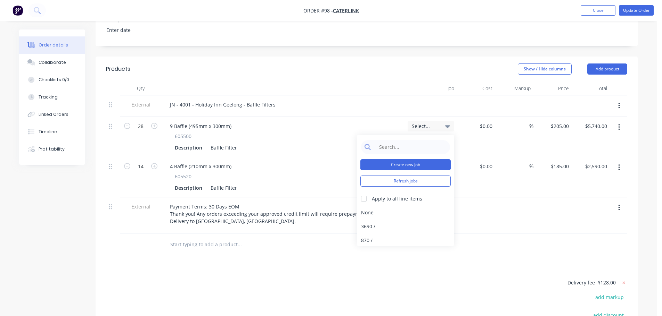
click at [417, 159] on button "Create new job" at bounding box center [405, 164] width 90 height 11
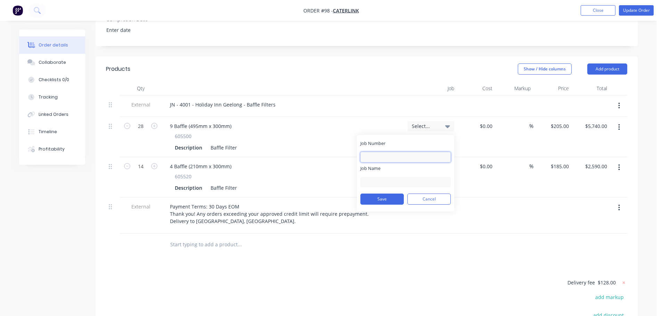
click at [403, 152] on input "Job Number" at bounding box center [405, 157] width 90 height 10
paste input "Holiday Inn Geelong - Baffle Filters"
type input "Holiday Inn Geelong - Baffle Filters"
click at [404, 174] on div "Job Name" at bounding box center [405, 185] width 90 height 22
paste input "Holiday Inn Geelong - Baffle Filters"
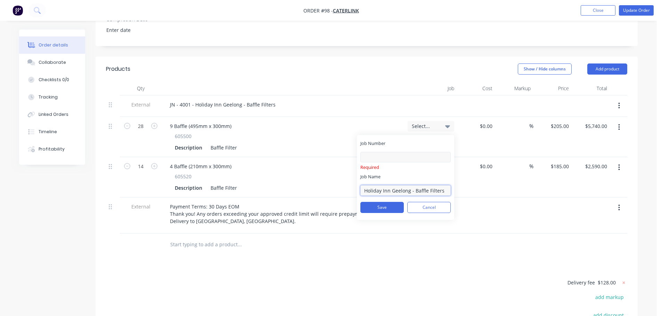
type input "Holiday Inn Geelong - Baffle Filters"
click at [404, 152] on input "Job Number" at bounding box center [405, 157] width 90 height 10
type input "4001"
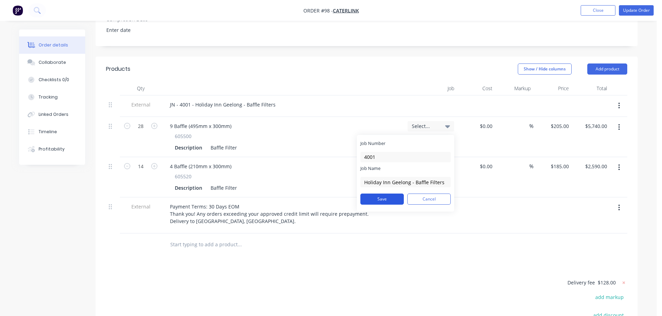
click at [381, 190] on div "Save Cancel" at bounding box center [405, 199] width 90 height 18
click at [392, 194] on button "Save" at bounding box center [381, 199] width 43 height 11
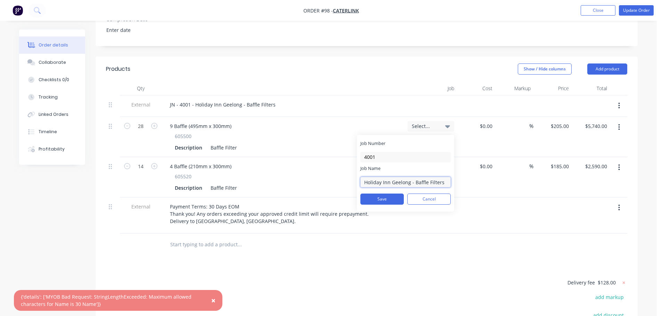
click at [410, 177] on input "Holiday Inn Geelong - Baffle Filters" at bounding box center [405, 182] width 90 height 10
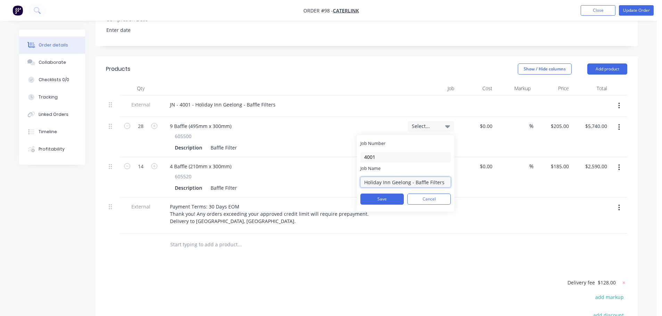
click at [420, 177] on input "Holiday Inn Geelong - Baffle Filters" at bounding box center [405, 182] width 90 height 10
type input "Holiday Inn Geelong - Filters"
click at [386, 194] on button "Save" at bounding box center [381, 199] width 43 height 11
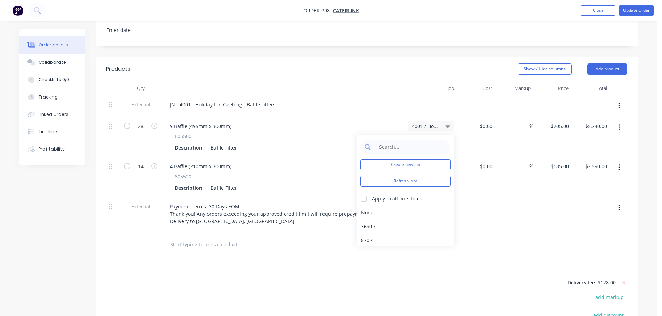
click at [380, 117] on div "9 Baffle (495mm x 300mm) 605500 Description Baffle Filter" at bounding box center [282, 137] width 243 height 40
click at [420, 163] on span "Select..." at bounding box center [425, 166] width 26 height 7
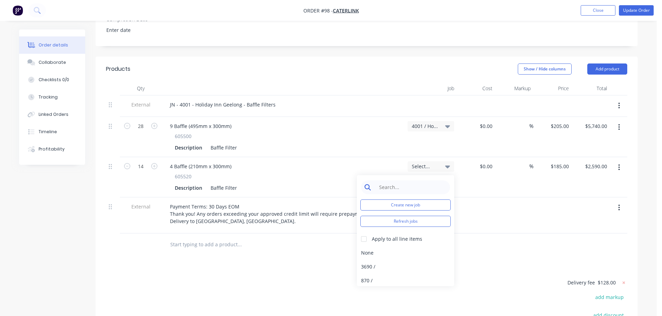
click at [419, 181] on input at bounding box center [410, 188] width 71 height 14
type input "4001"
click at [422, 246] on div "4001 / Holiday Inn Geelong - Filters" at bounding box center [405, 253] width 97 height 14
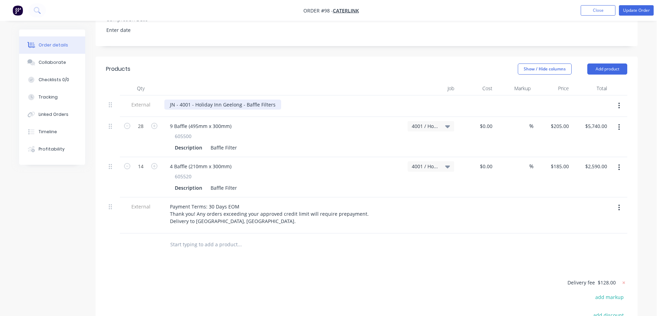
click at [271, 100] on div "JN - 4001 - Holiday Inn Geelong - Baffle Filters" at bounding box center [222, 105] width 117 height 10
click at [252, 100] on div "JN - 4001 - Holiday Inn Geelong - Baffle Filters" at bounding box center [222, 105] width 117 height 10
click at [333, 133] on div "605500" at bounding box center [283, 136] width 217 height 7
click at [311, 82] on div at bounding box center [282, 89] width 243 height 14
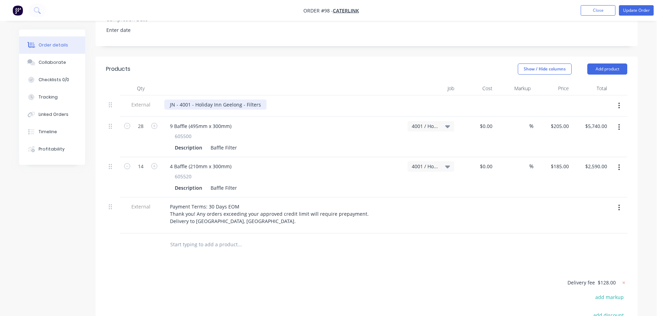
click at [196, 100] on div "JN - 4001 - Holiday Inn Geelong - Filters" at bounding box center [215, 105] width 102 height 10
drag, startPoint x: 194, startPoint y: 87, endPoint x: 286, endPoint y: 86, distance: 91.7
click at [286, 100] on div "JN - 4001 - Holiday Inn Geelong - Filters" at bounding box center [283, 105] width 238 height 10
copy div "Holiday Inn Geelong - Filters"
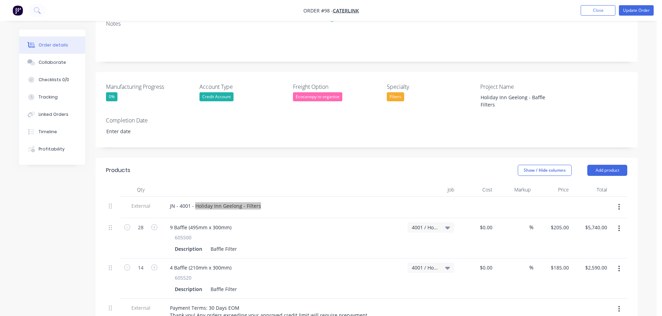
scroll to position [139, 0]
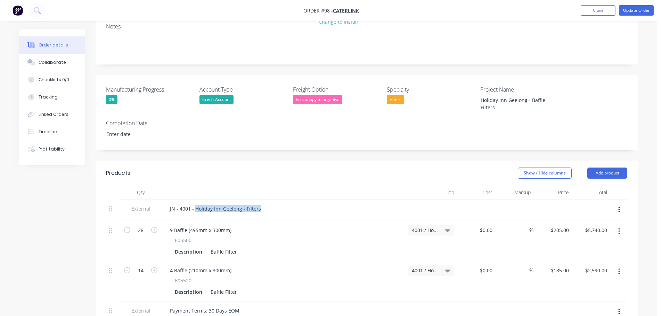
click at [514, 85] on label "Project Name" at bounding box center [523, 89] width 87 height 8
click at [513, 95] on div "Holiday Inn Geelong - Baffle Filters" at bounding box center [518, 103] width 87 height 17
drag, startPoint x: 194, startPoint y: 191, endPoint x: 304, endPoint y: 190, distance: 110.1
click at [304, 204] on div "JN - 4001 - Holiday Inn Geelong - Filters" at bounding box center [283, 209] width 238 height 10
copy div "Holiday Inn Geelong - Filters"
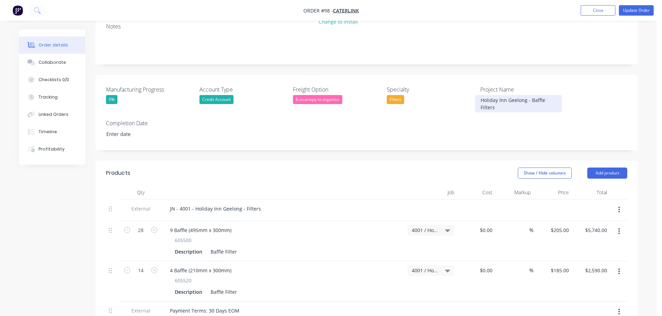
click at [509, 95] on div "Holiday Inn Geelong - Baffle Filters" at bounding box center [518, 103] width 87 height 17
drag, startPoint x: 506, startPoint y: 92, endPoint x: 462, endPoint y: 77, distance: 46.3
click at [464, 77] on div "Manufacturing Progress 0% Account Type Credit Account Freight Option Ecocanopy …" at bounding box center [367, 112] width 542 height 75
paste div
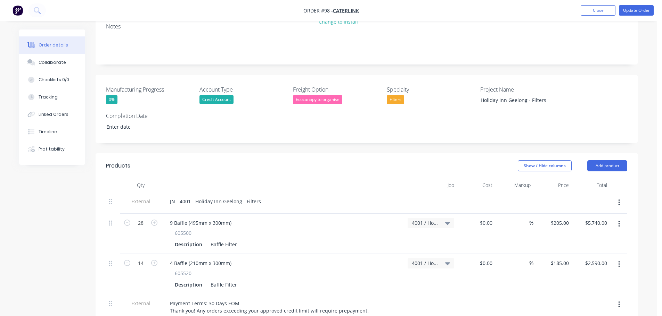
click at [459, 85] on div "Specialty Filters" at bounding box center [430, 95] width 87 height 20
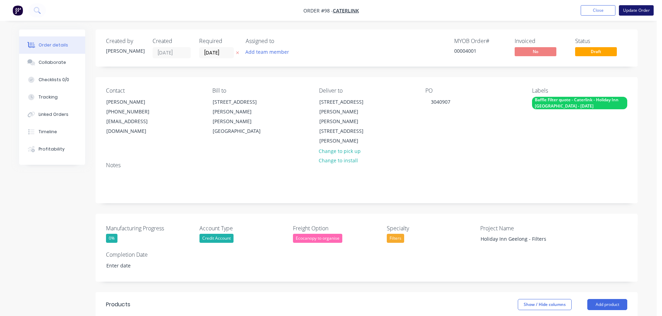
click at [636, 11] on button "Update Order" at bounding box center [636, 10] width 35 height 10
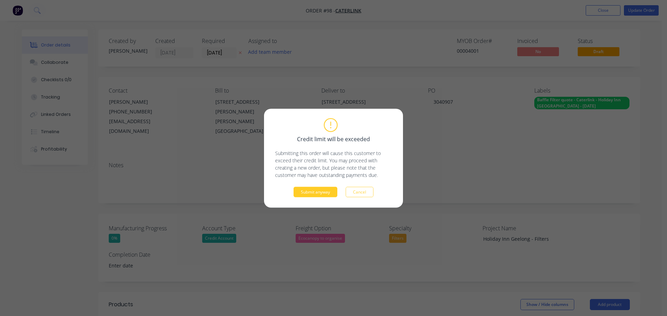
click at [307, 193] on button "Submit anyway" at bounding box center [315, 192] width 44 height 10
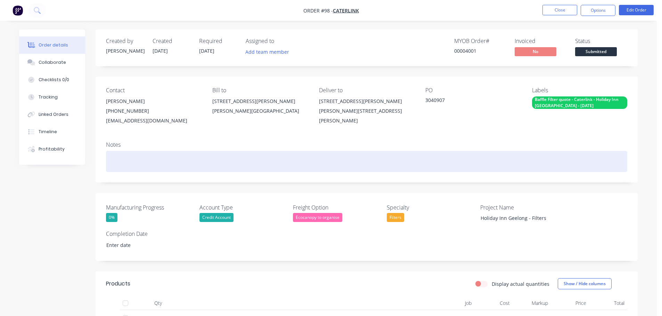
click at [212, 160] on div at bounding box center [366, 161] width 521 height 21
click at [192, 154] on div at bounding box center [366, 161] width 521 height 21
drag, startPoint x: 147, startPoint y: 174, endPoint x: 140, endPoint y: 162, distance: 13.7
click at [147, 174] on div "Notes" at bounding box center [367, 159] width 542 height 47
click at [140, 162] on div at bounding box center [366, 161] width 521 height 21
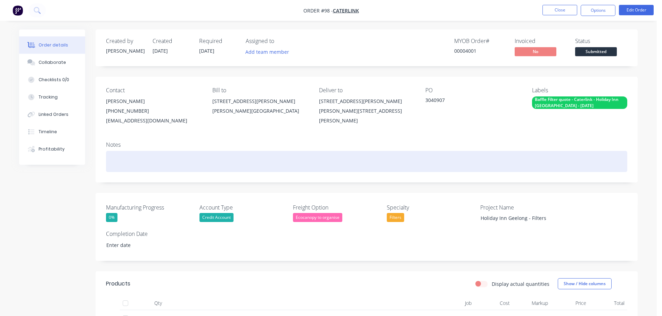
paste div
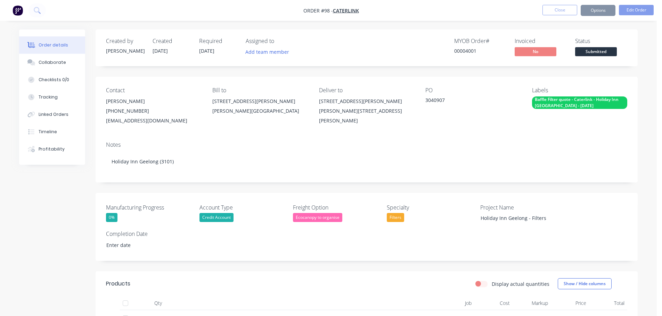
click at [158, 183] on div "Created by [PERSON_NAME] Created [DATE] Required [DATE] Assigned to Add team me…" at bounding box center [367, 298] width 542 height 537
click at [397, 35] on div "Created by [PERSON_NAME] Created [DATE] Required [DATE] Assigned to Add team me…" at bounding box center [367, 48] width 542 height 37
